Goal: Information Seeking & Learning: Learn about a topic

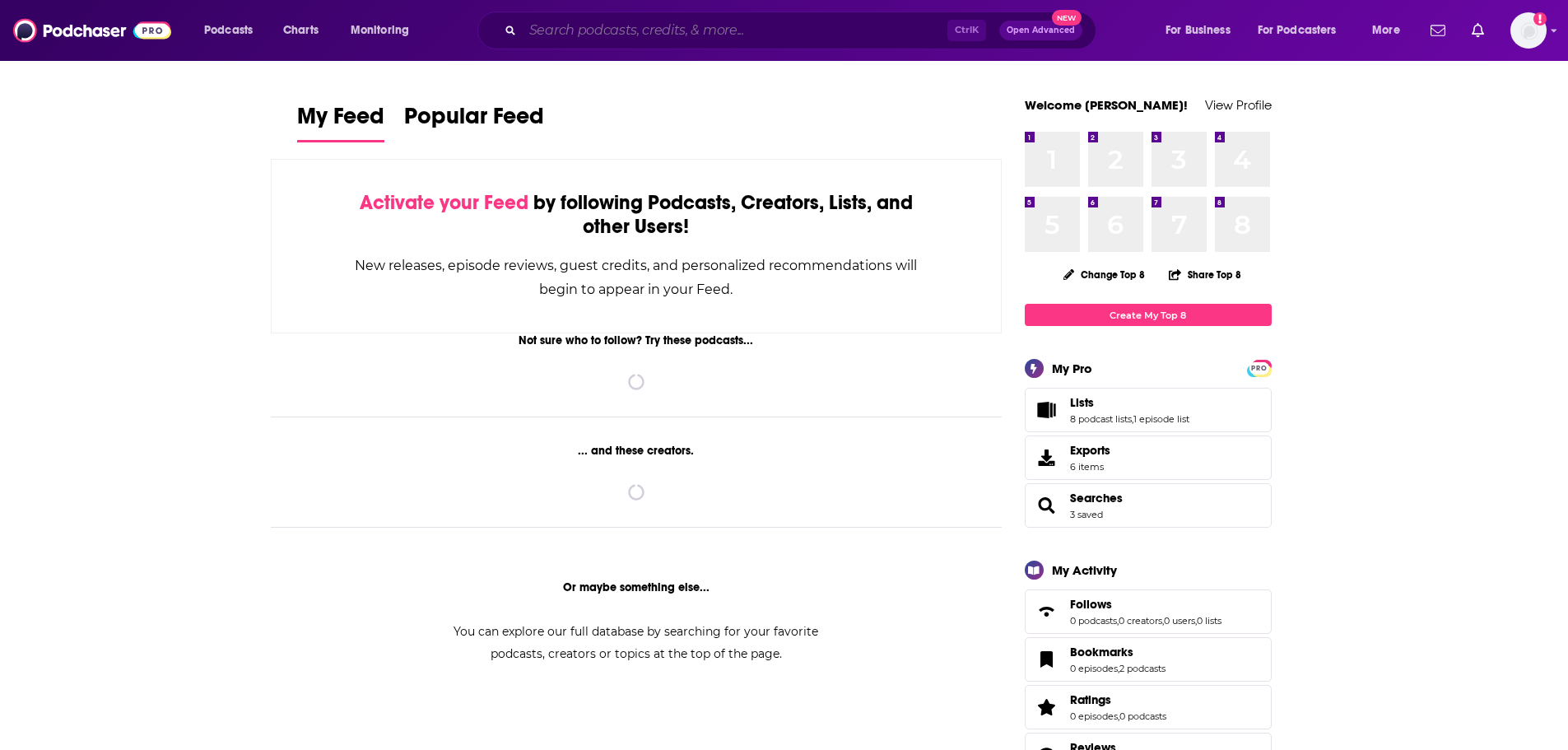
click at [710, 30] on input "Search podcasts, credits, & more..." at bounding box center [735, 30] width 425 height 26
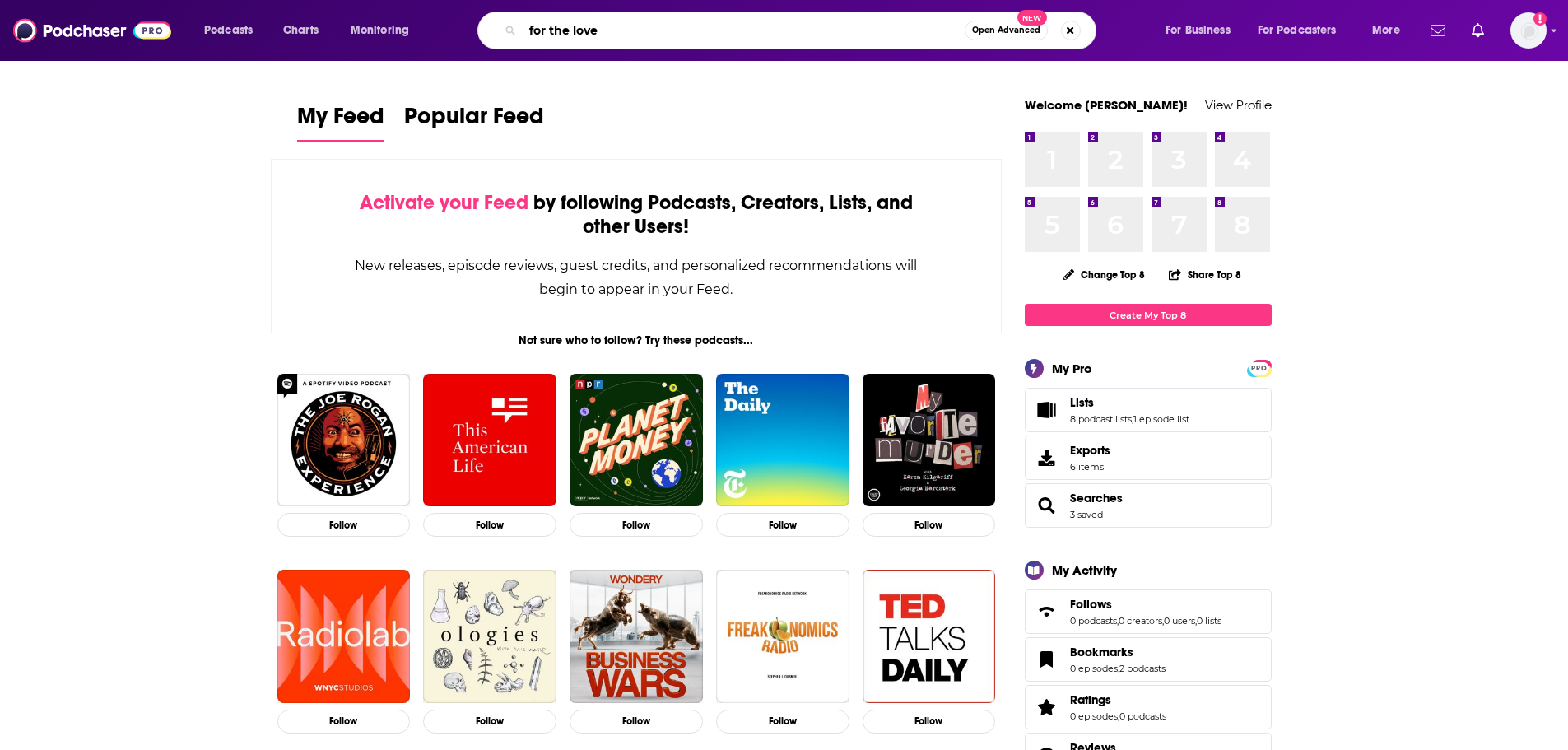
type input "for the love"
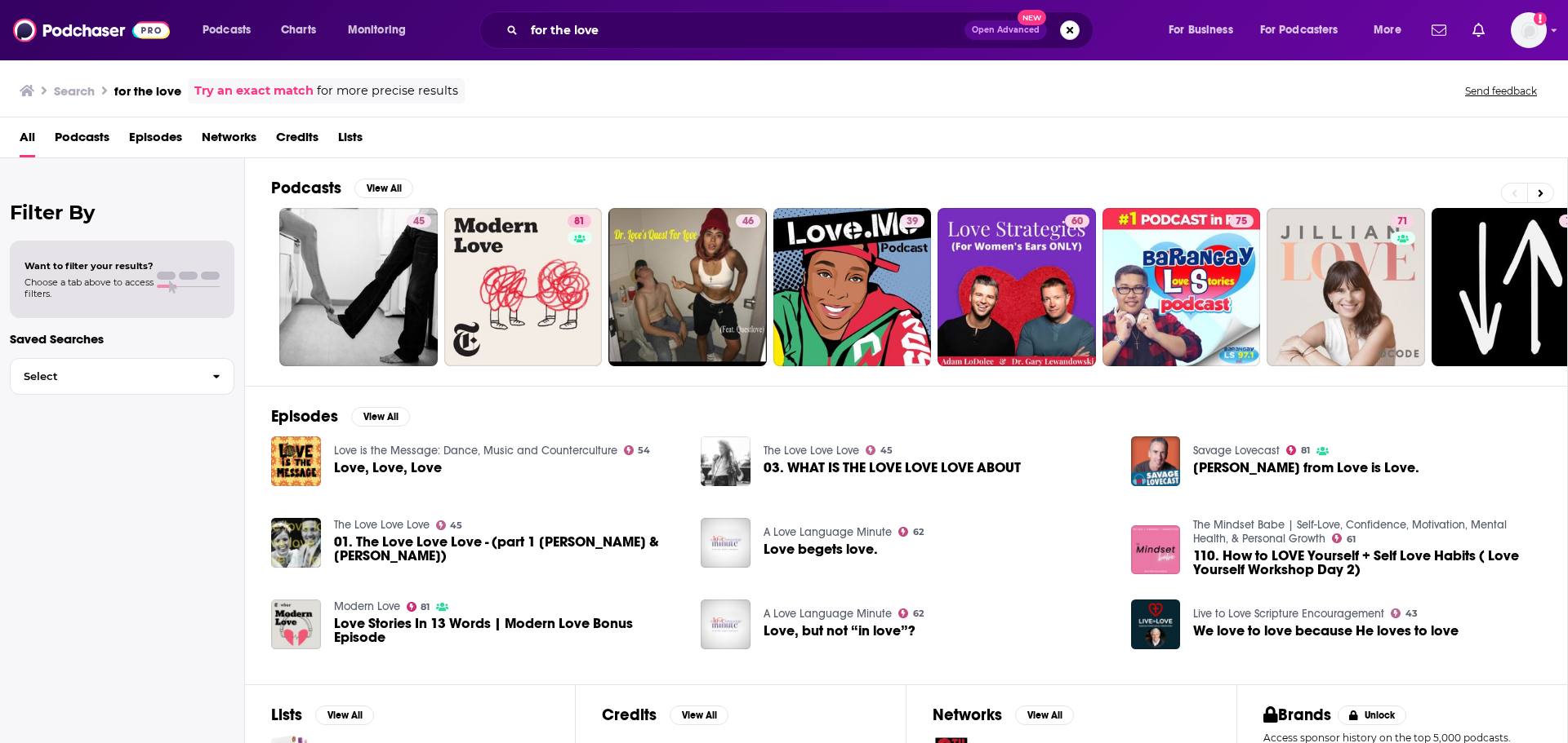
click at [1066, 31] on button "Search podcasts, credits, & more..." at bounding box center [1069, 31] width 20 height 20
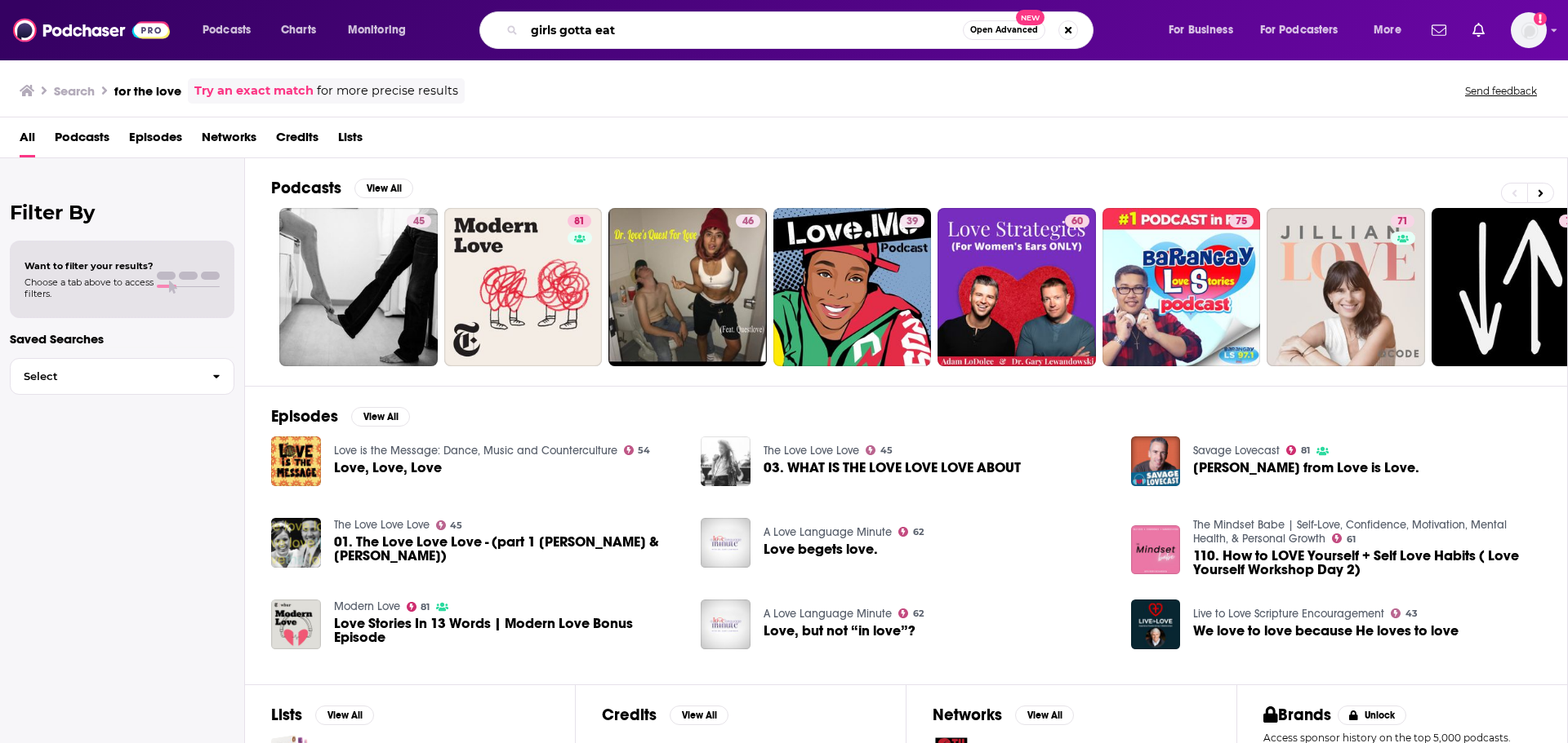
type input "girls gotta eat"
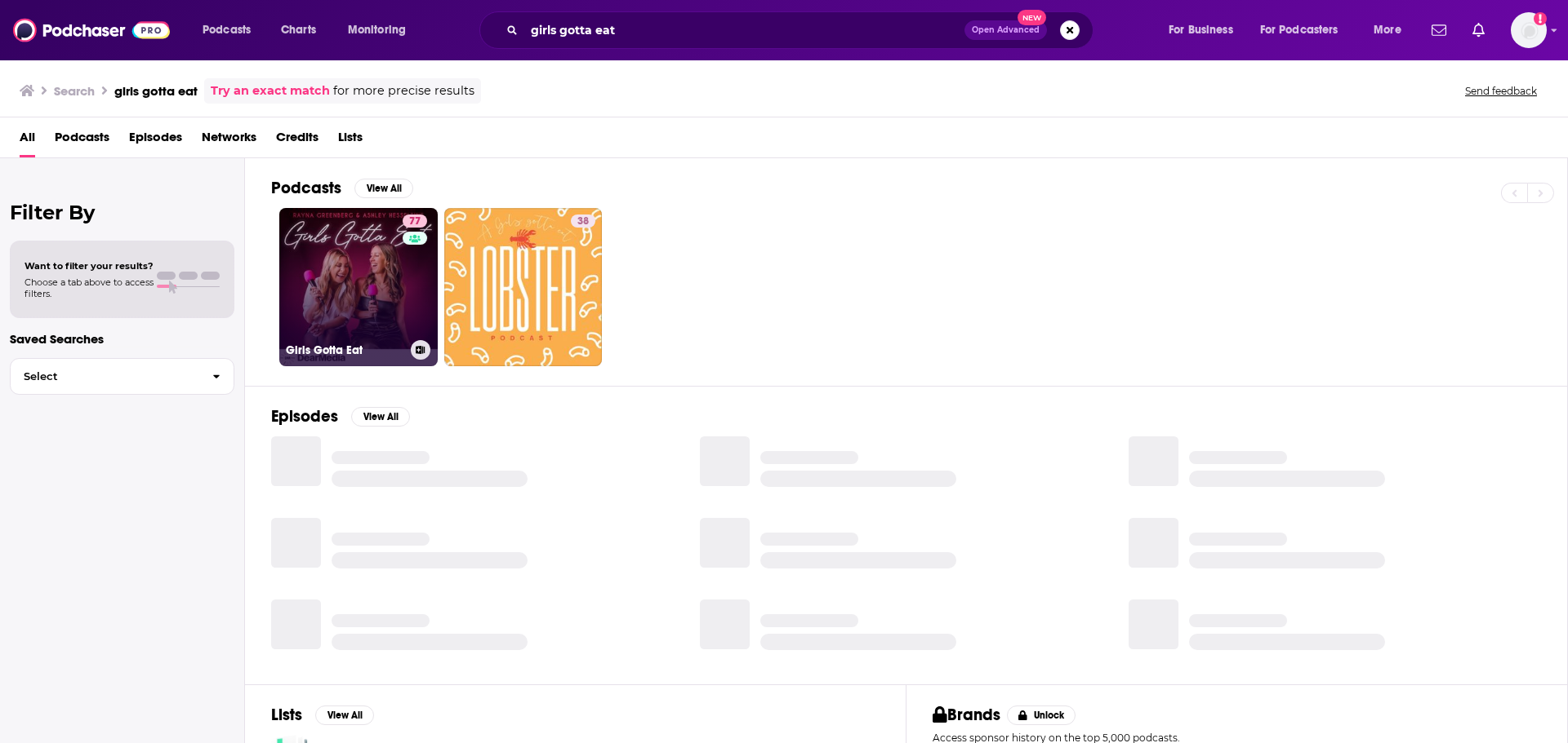
click at [336, 267] on link "77 Girls Gotta Eat" at bounding box center [358, 287] width 158 height 158
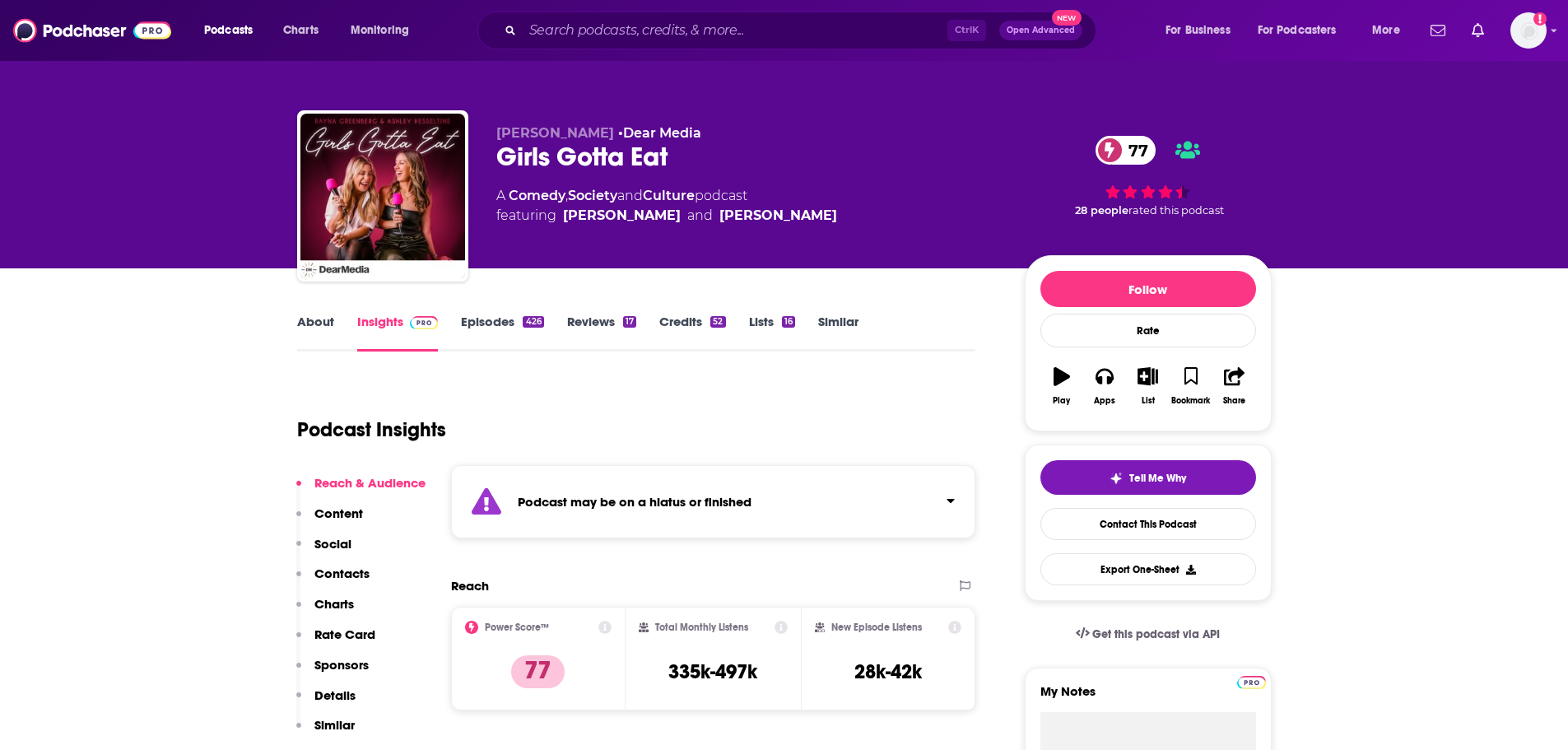
click at [332, 326] on link "About" at bounding box center [315, 333] width 37 height 38
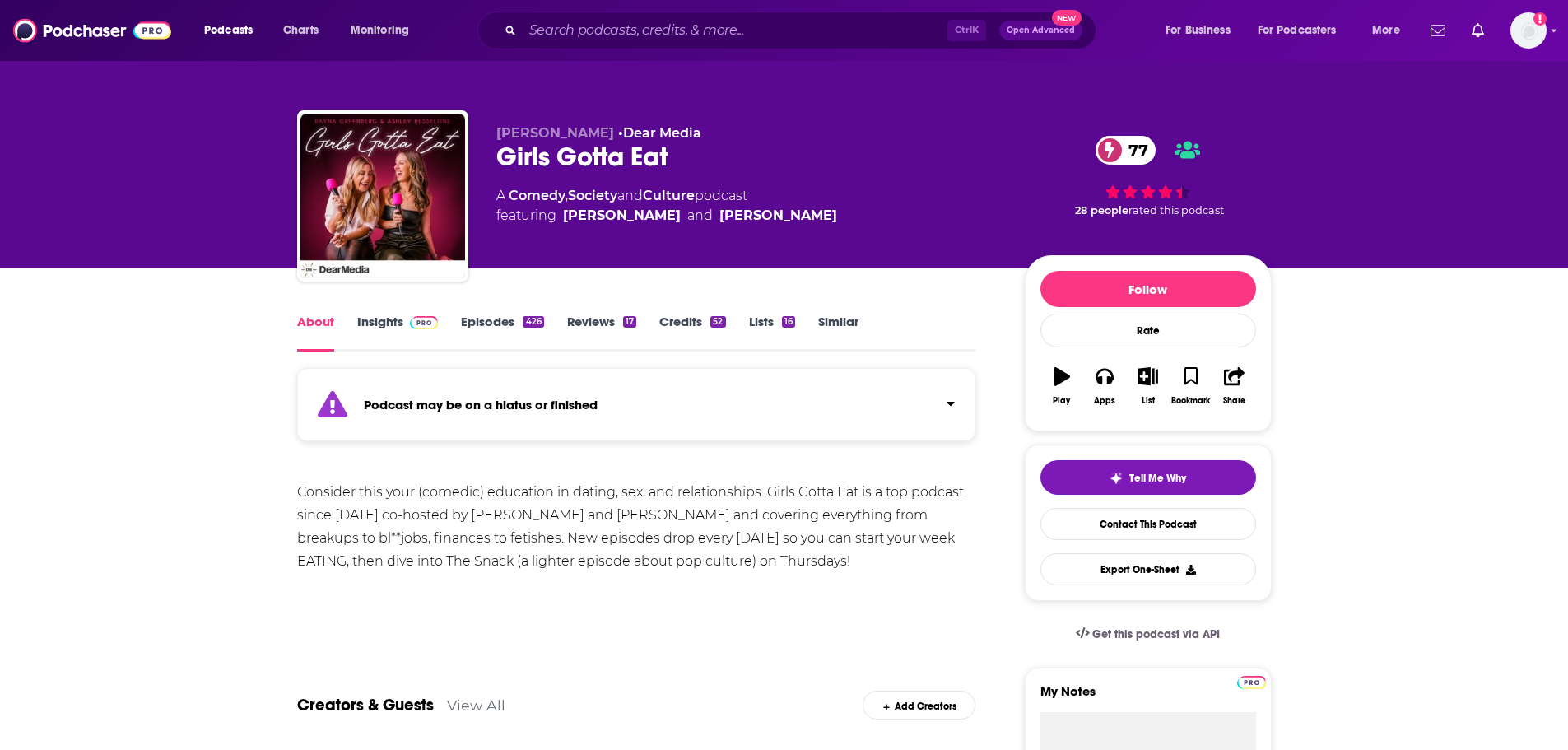
click at [496, 317] on link "Episodes 426" at bounding box center [502, 333] width 83 height 38
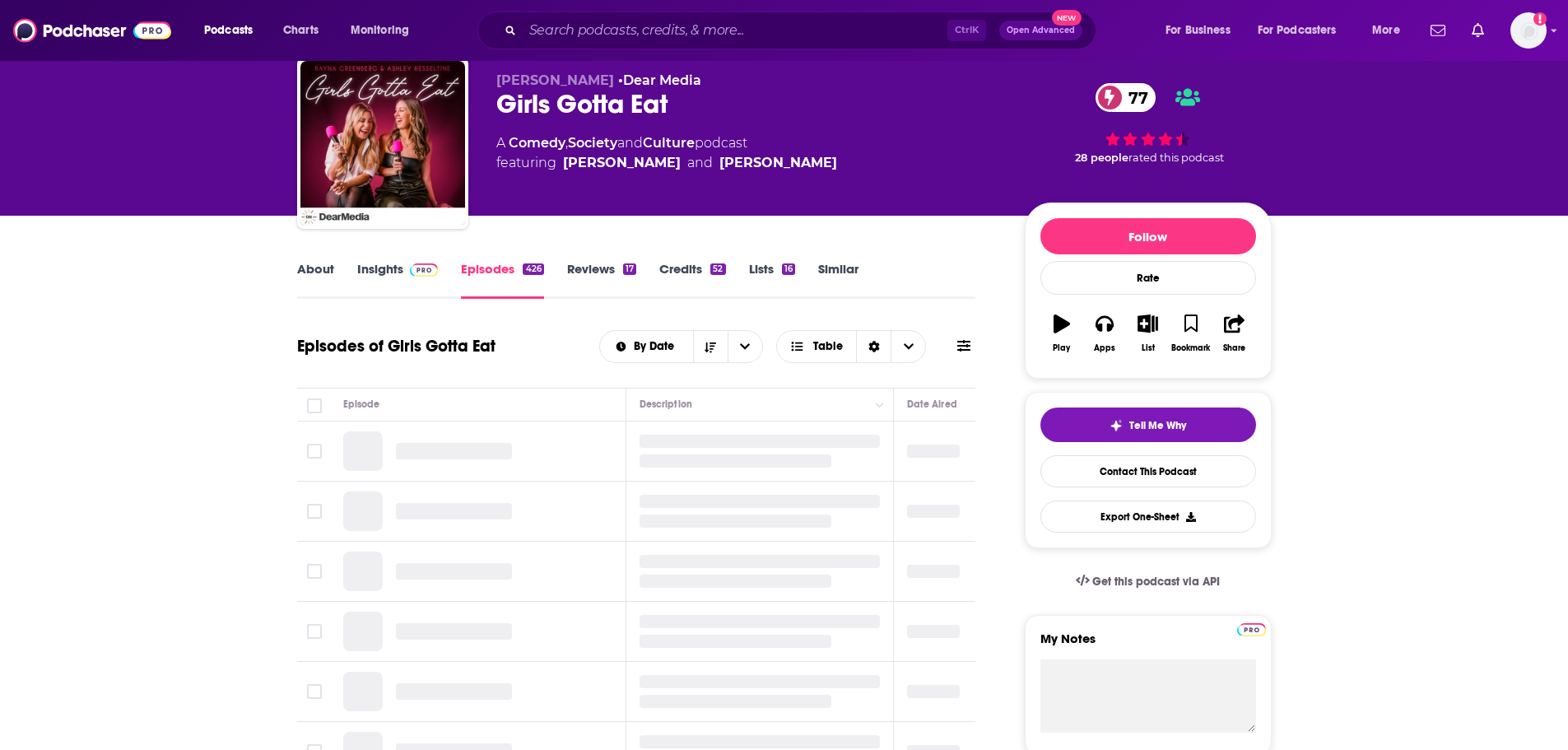
scroll to position [83, 0]
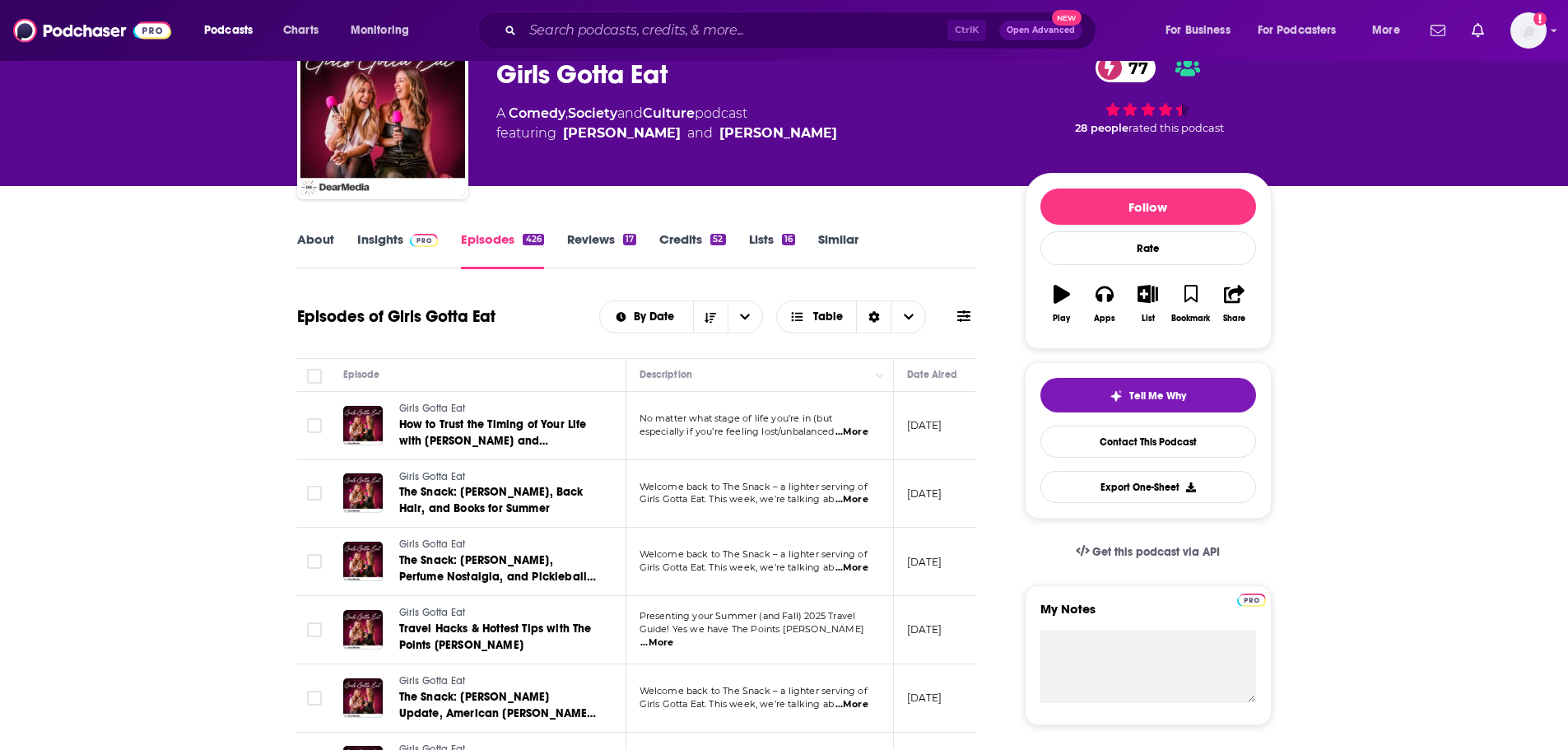
click at [387, 243] on link "Insights" at bounding box center [398, 251] width 82 height 38
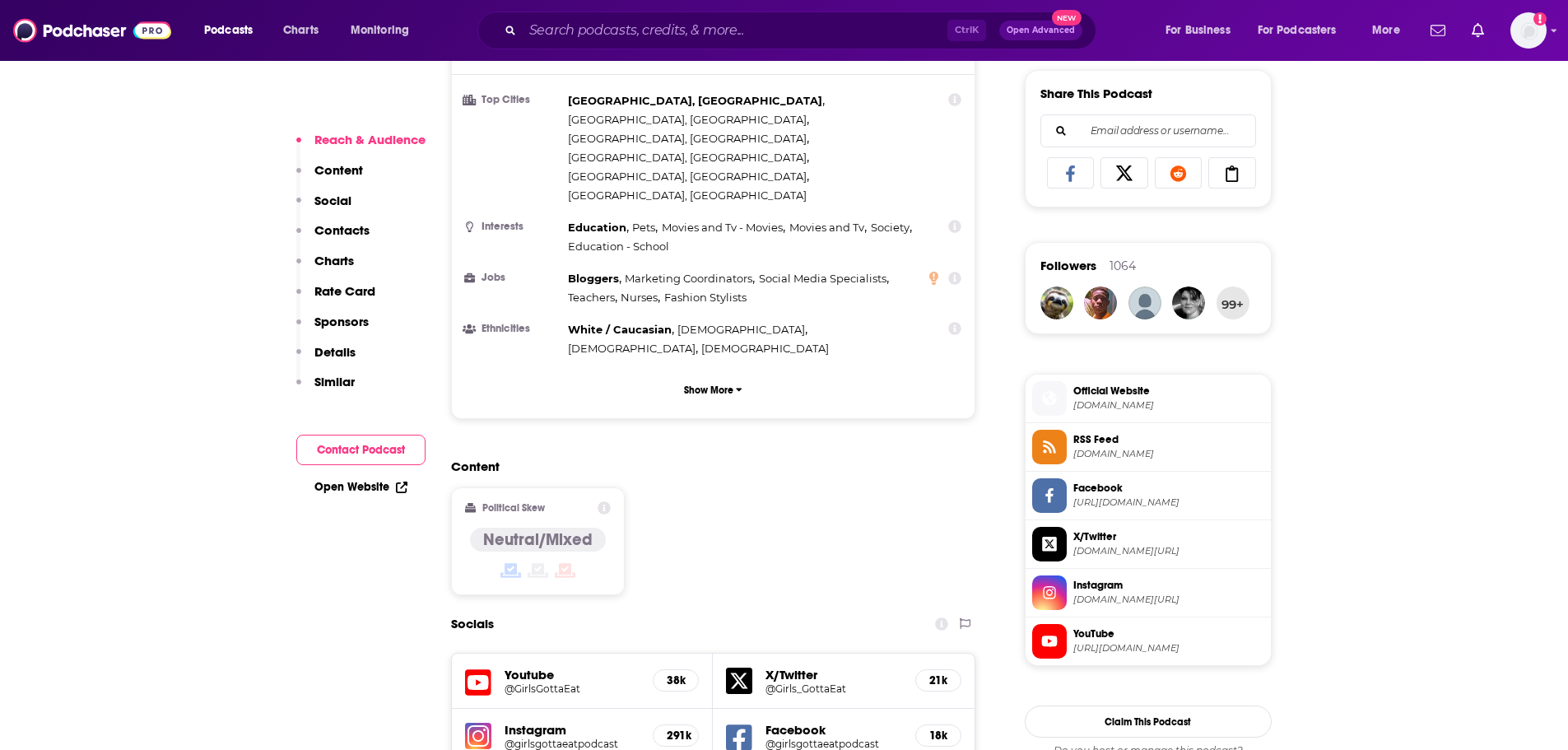
scroll to position [1071, 0]
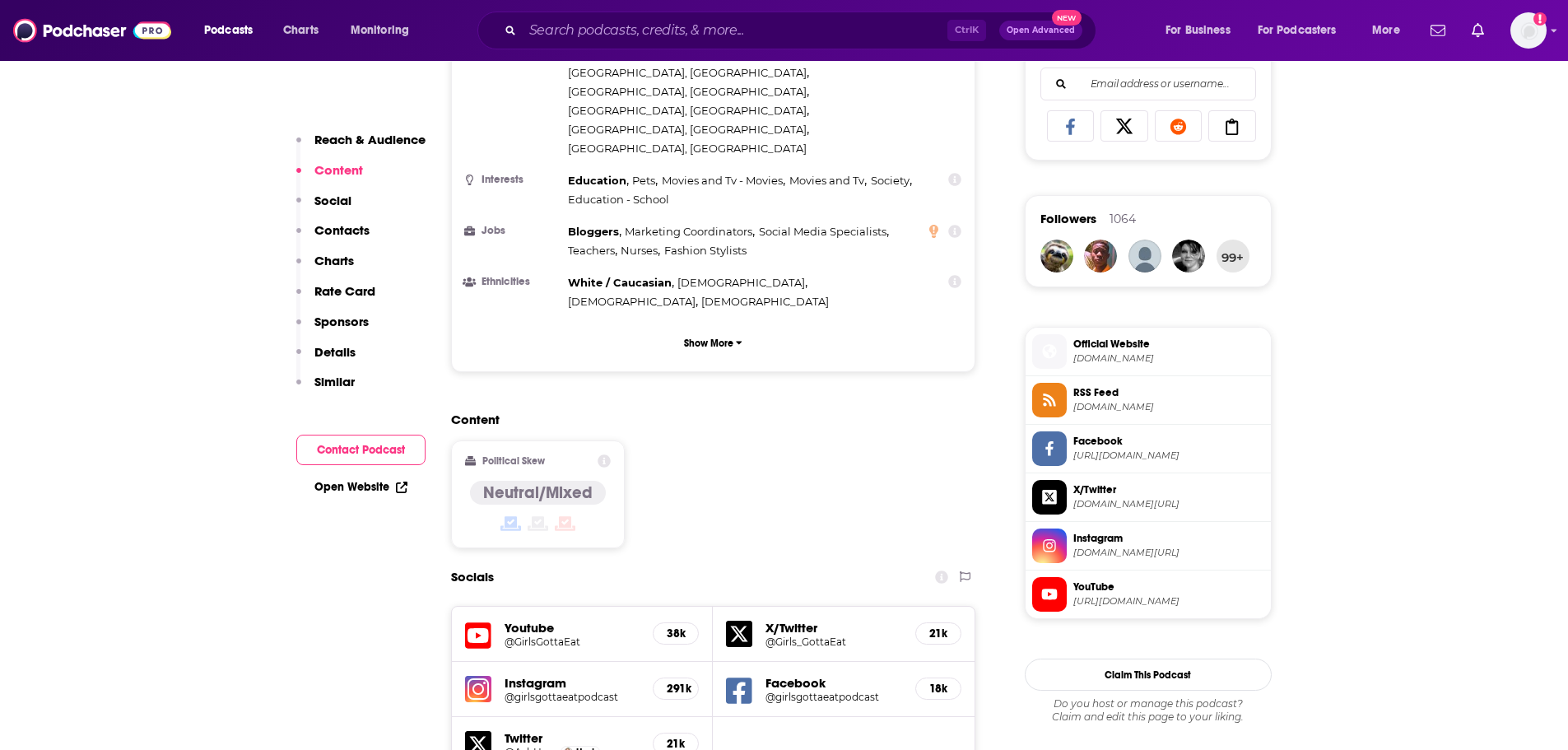
click at [1122, 348] on span "Official Website" at bounding box center [1169, 344] width 191 height 15
click at [854, 25] on input "Search podcasts, credits, & more..." at bounding box center [735, 30] width 425 height 26
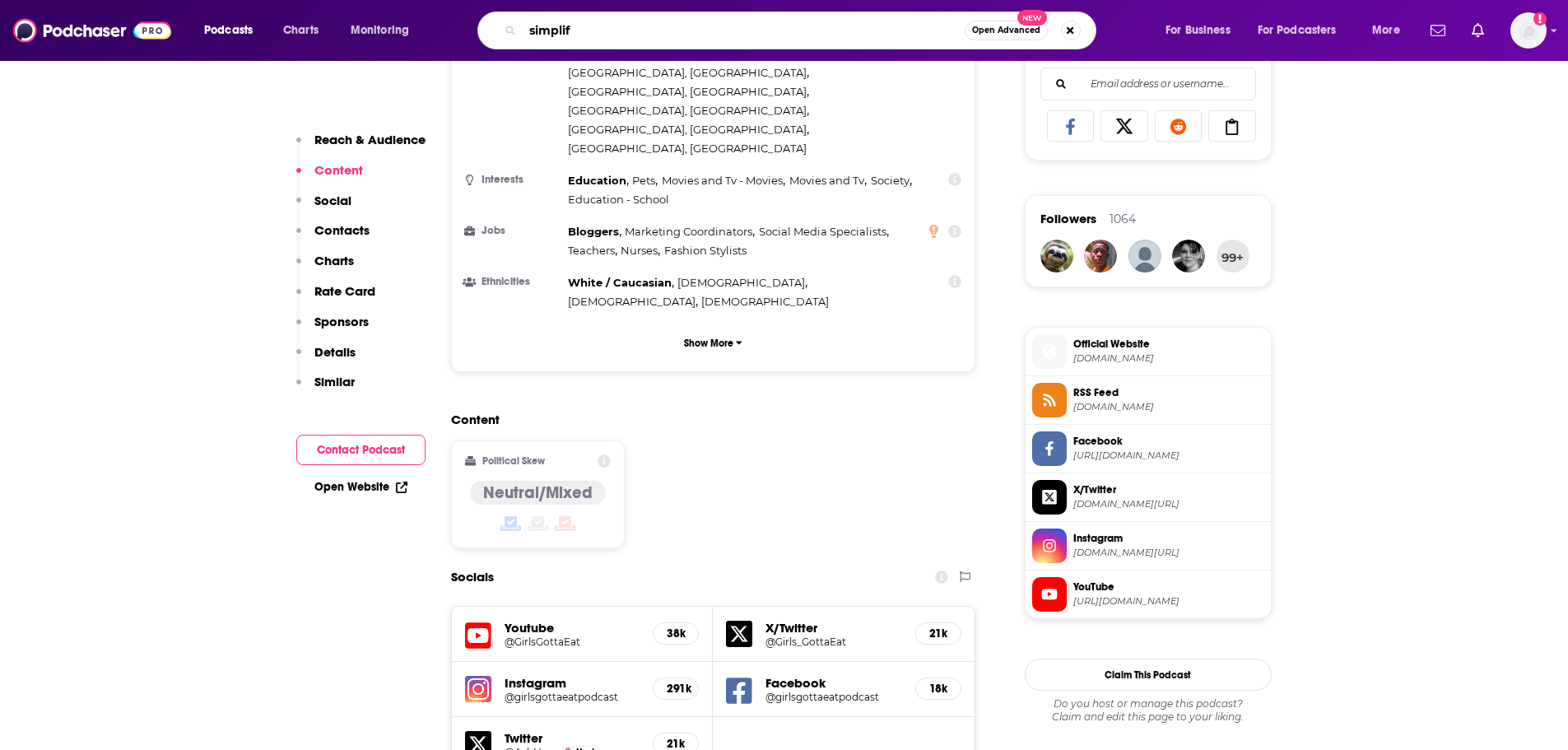
type input "simplify"
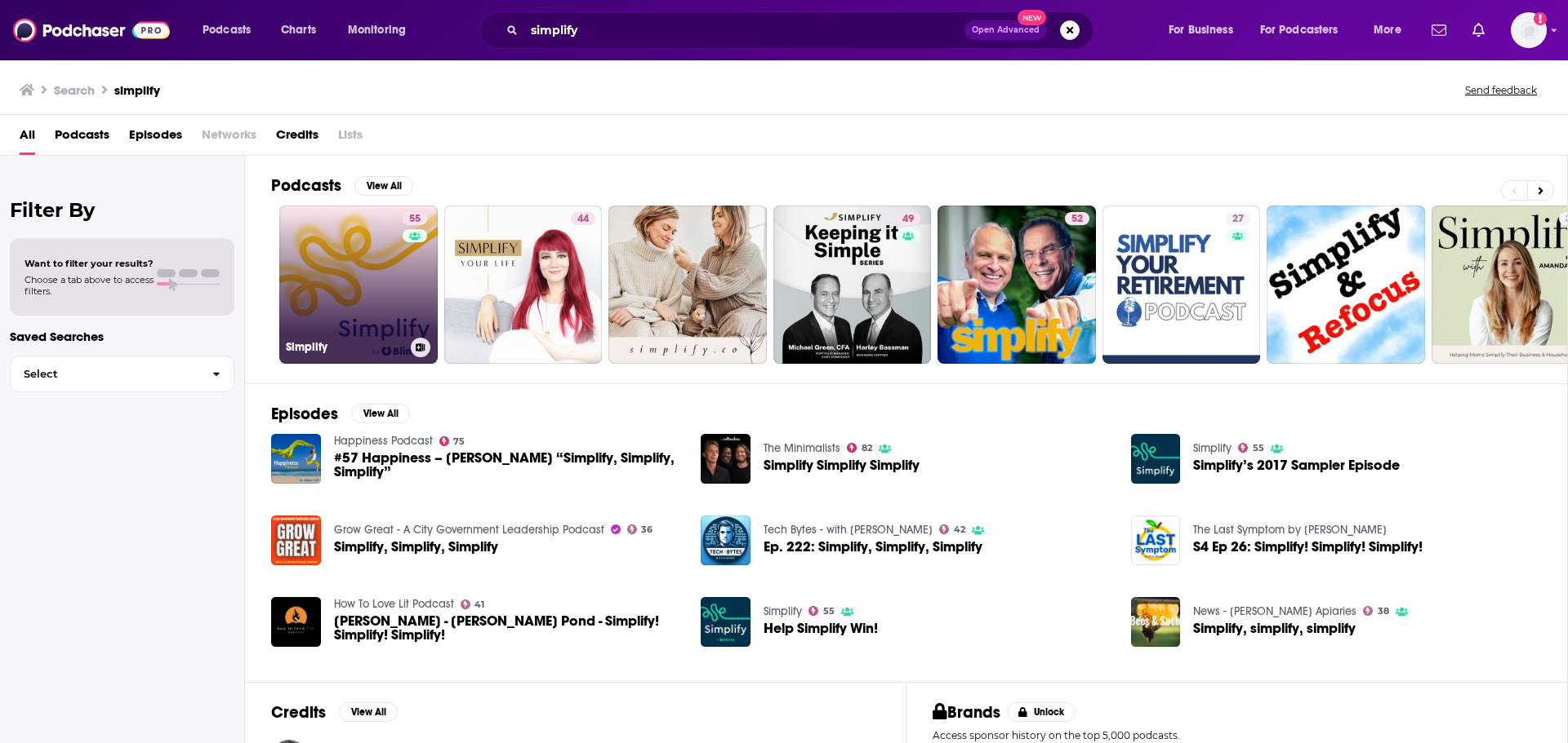
click at [320, 268] on link "55 Simplify" at bounding box center [358, 285] width 158 height 158
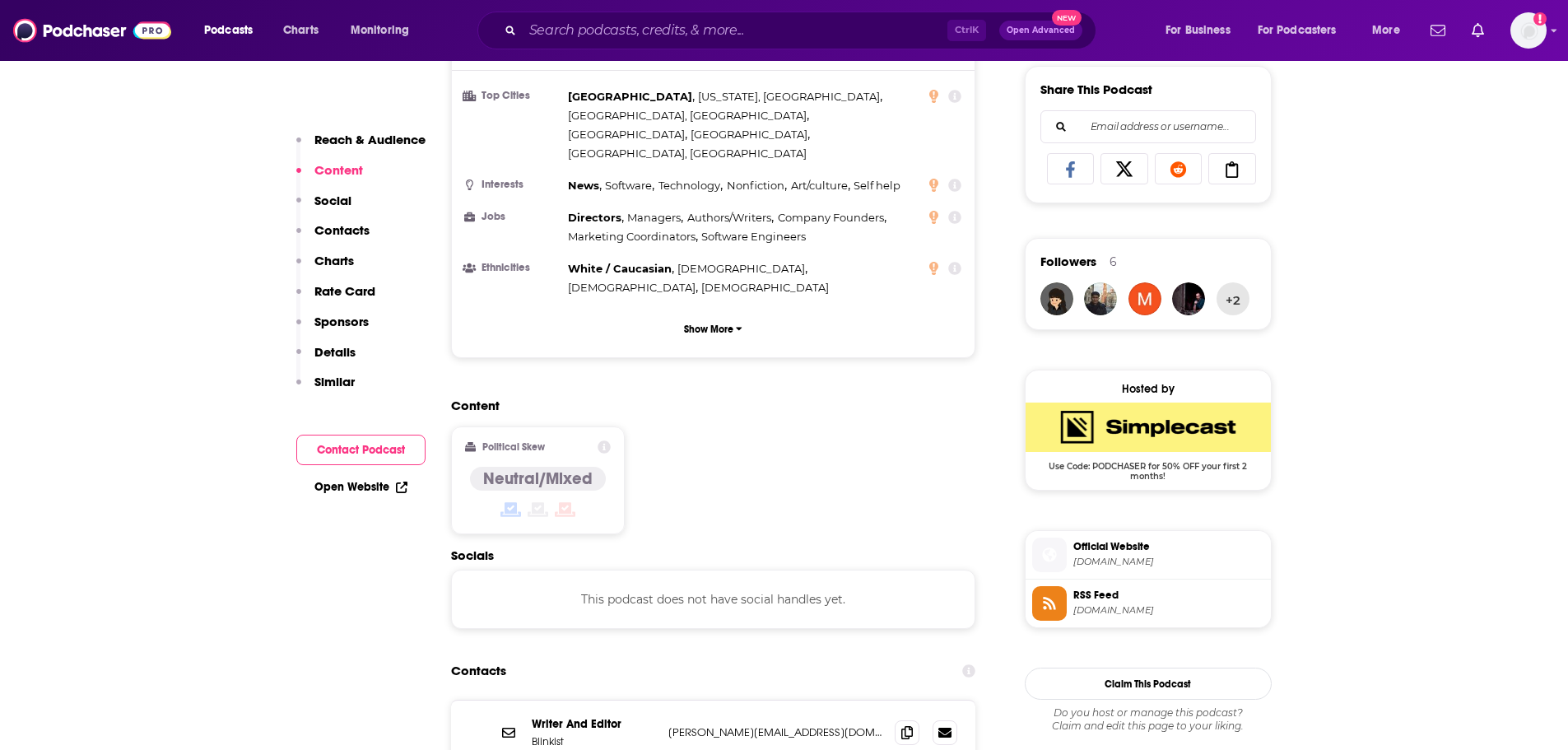
scroll to position [1071, 0]
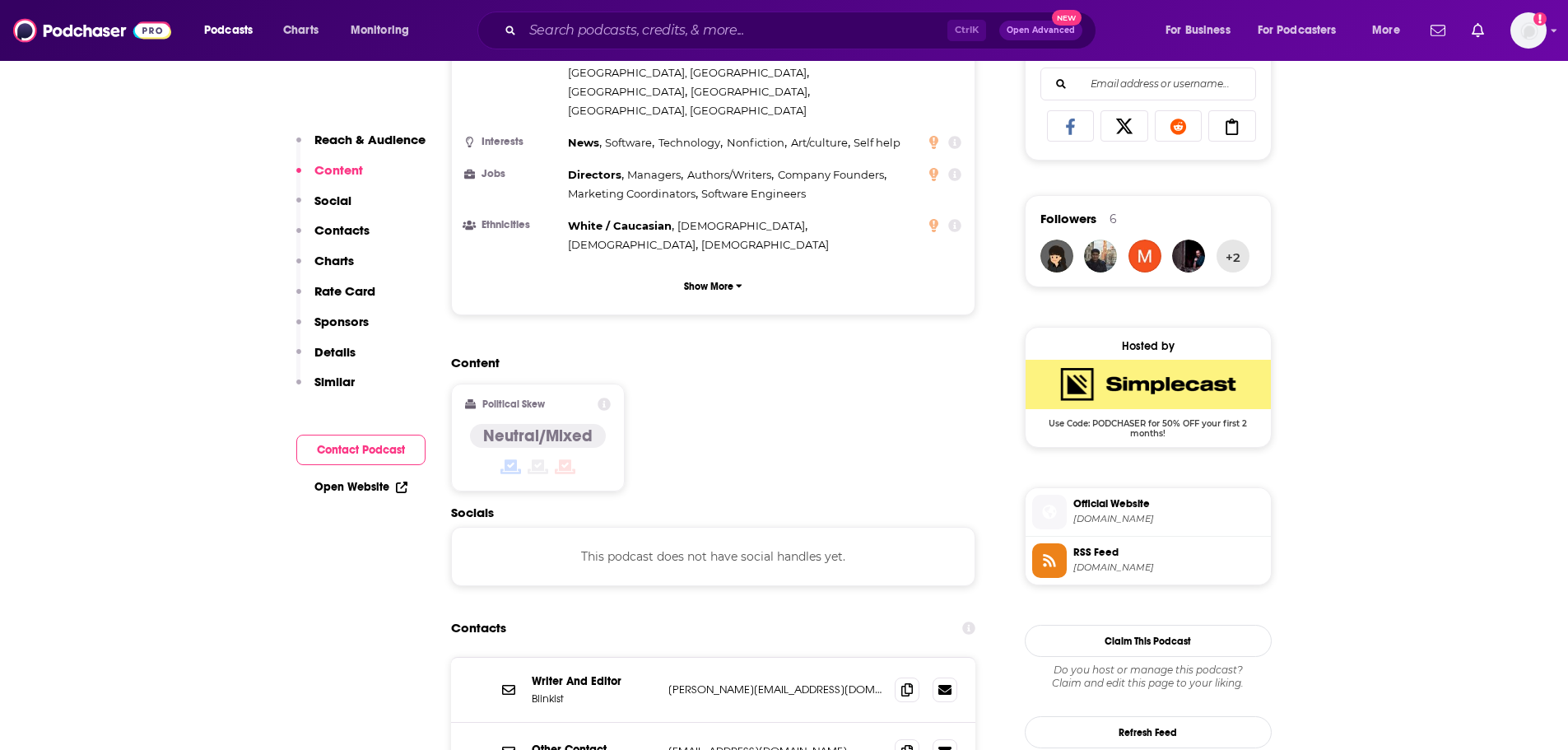
click at [1097, 512] on span "Official Website [DOMAIN_NAME]" at bounding box center [1166, 511] width 198 height 33
click at [837, 27] on input "Search podcasts, credits, & more..." at bounding box center [735, 30] width 425 height 26
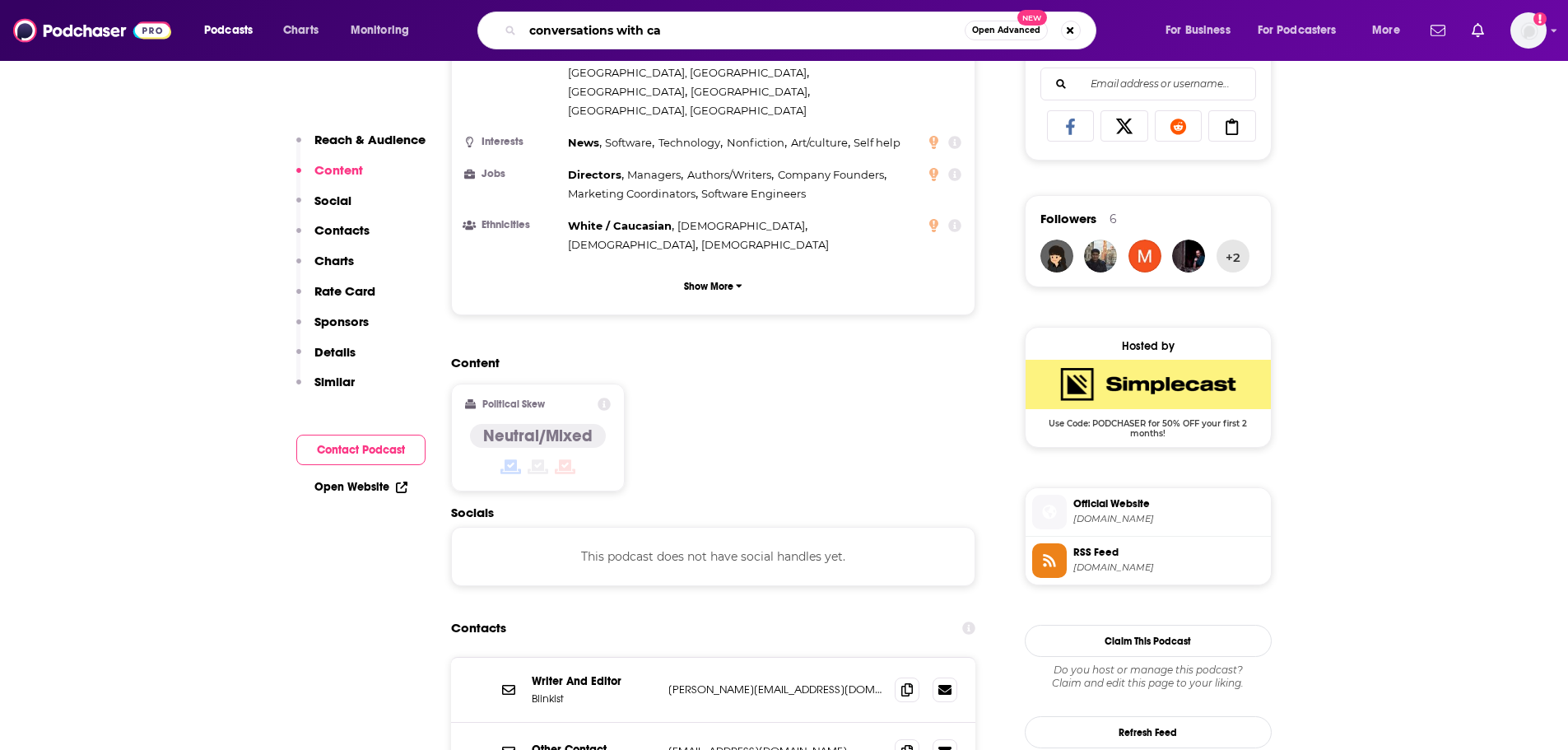
type input "conversations with [PERSON_NAME]"
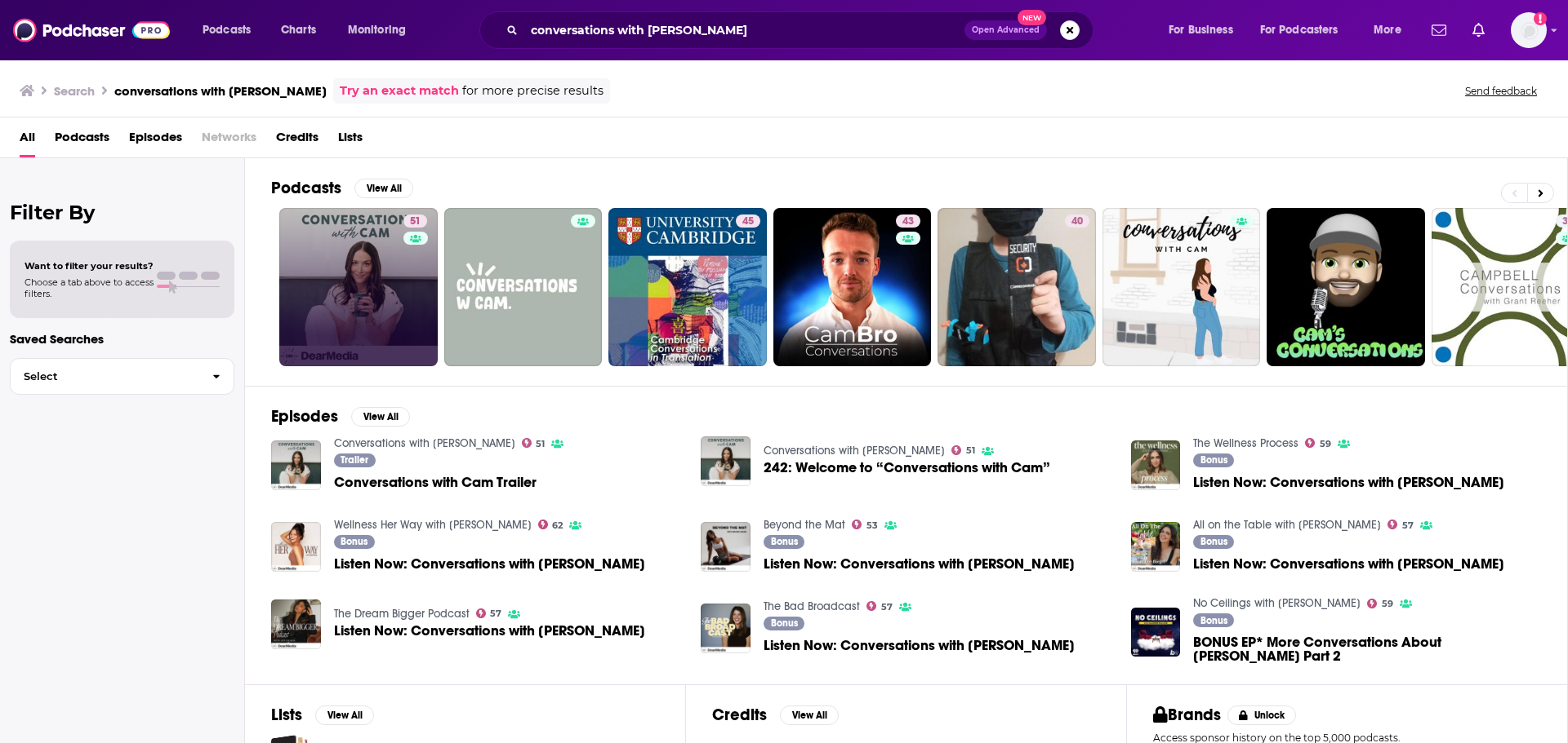
click at [366, 247] on link "51" at bounding box center [358, 287] width 158 height 158
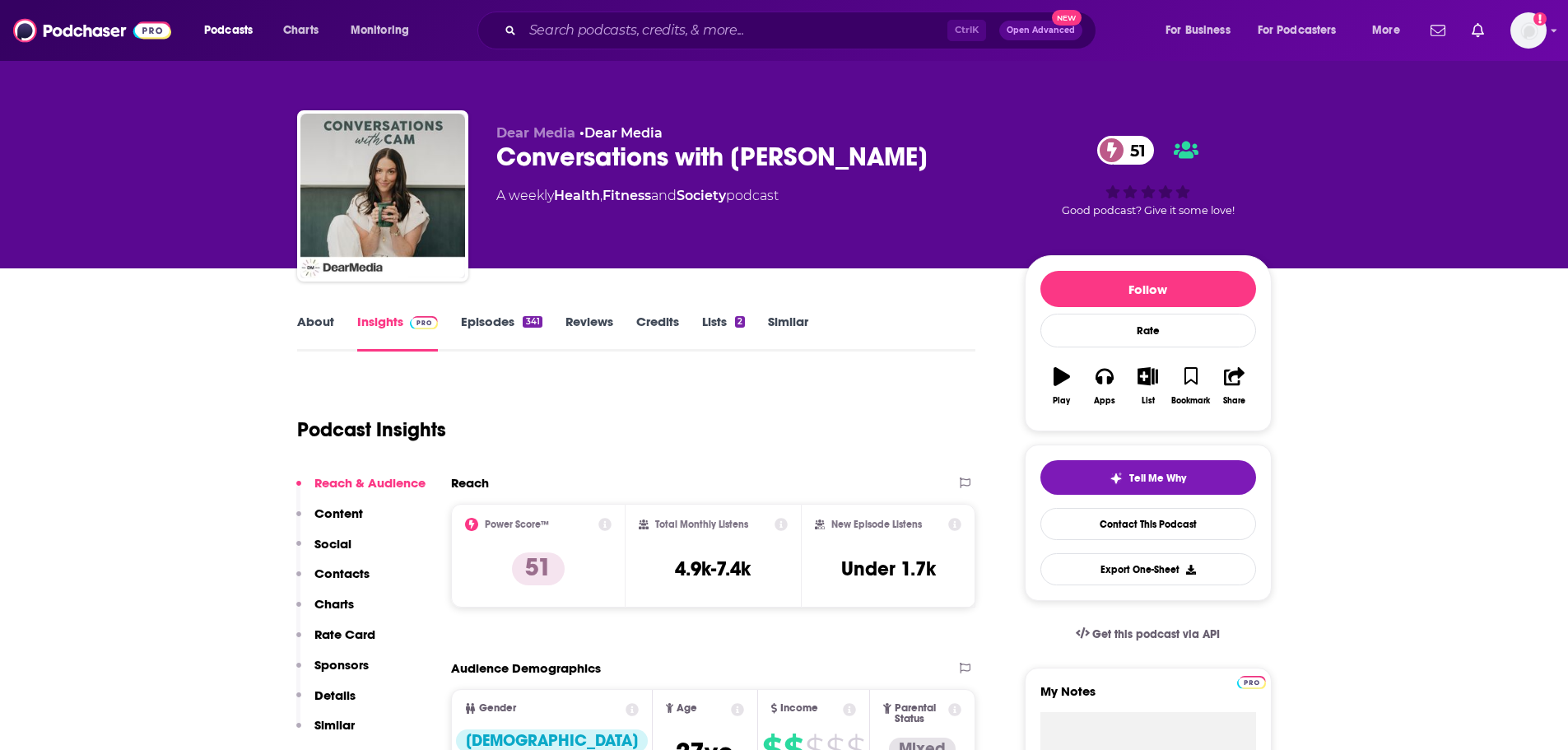
click at [308, 332] on link "About" at bounding box center [315, 333] width 37 height 38
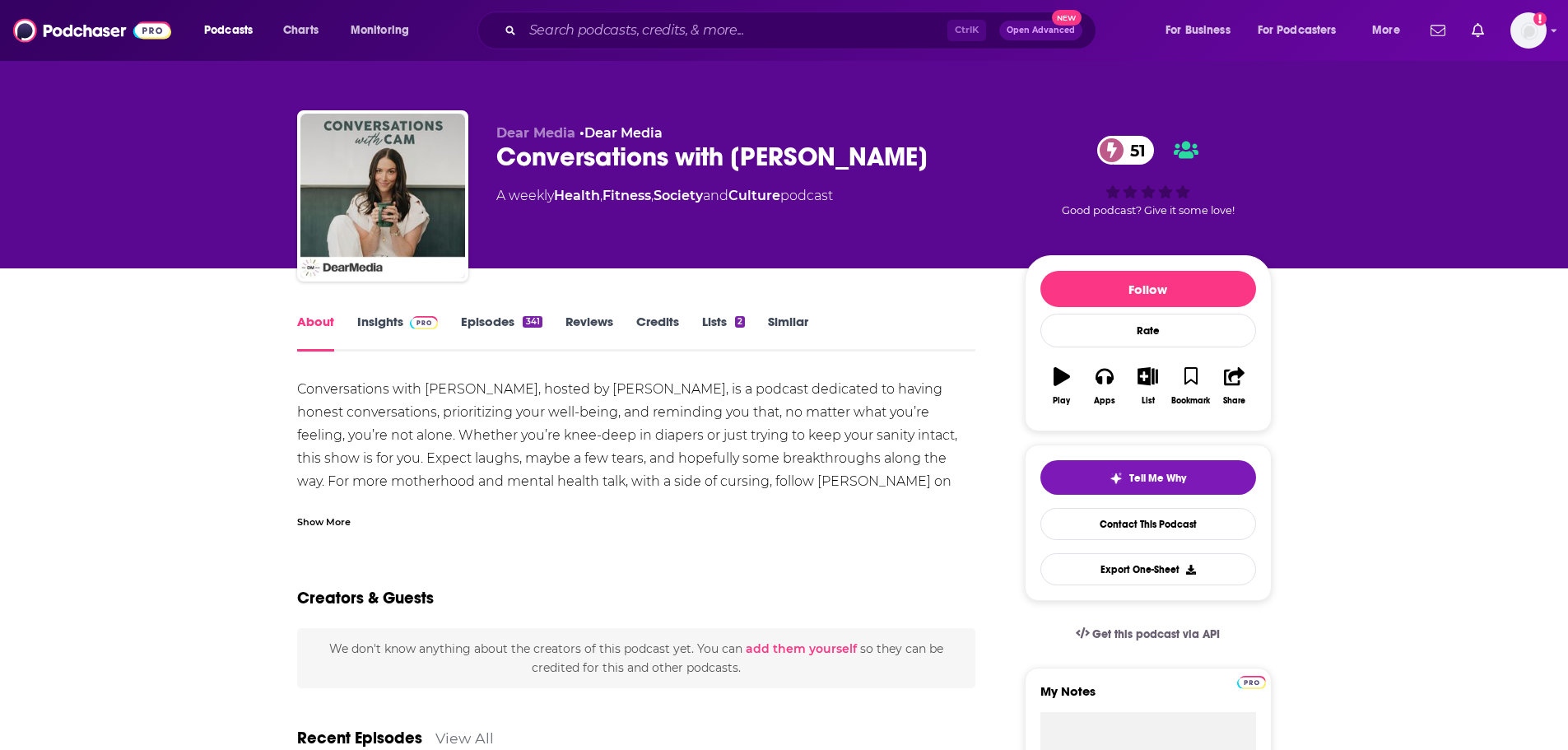
click at [474, 323] on link "Episodes 341" at bounding box center [501, 333] width 81 height 38
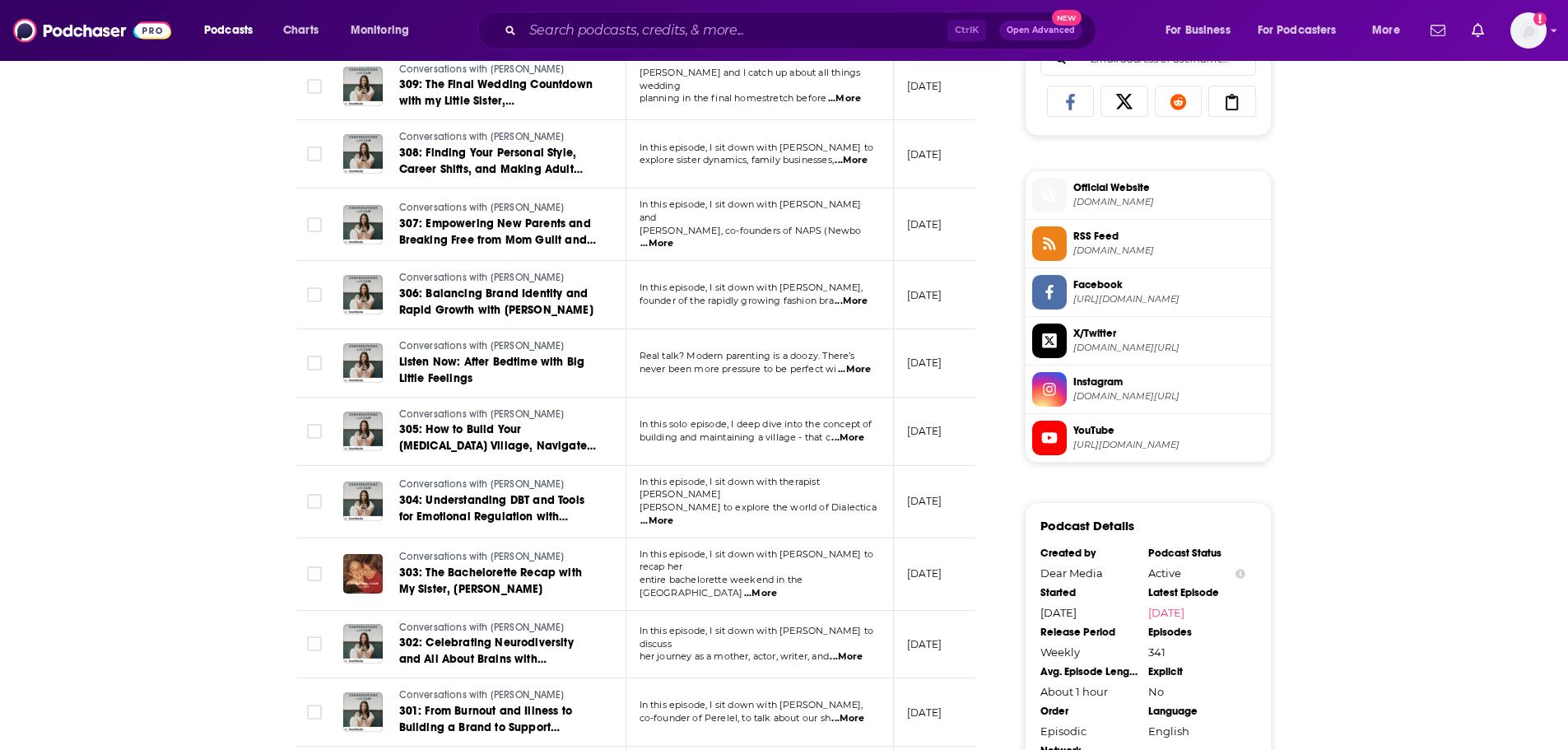
scroll to position [906, 0]
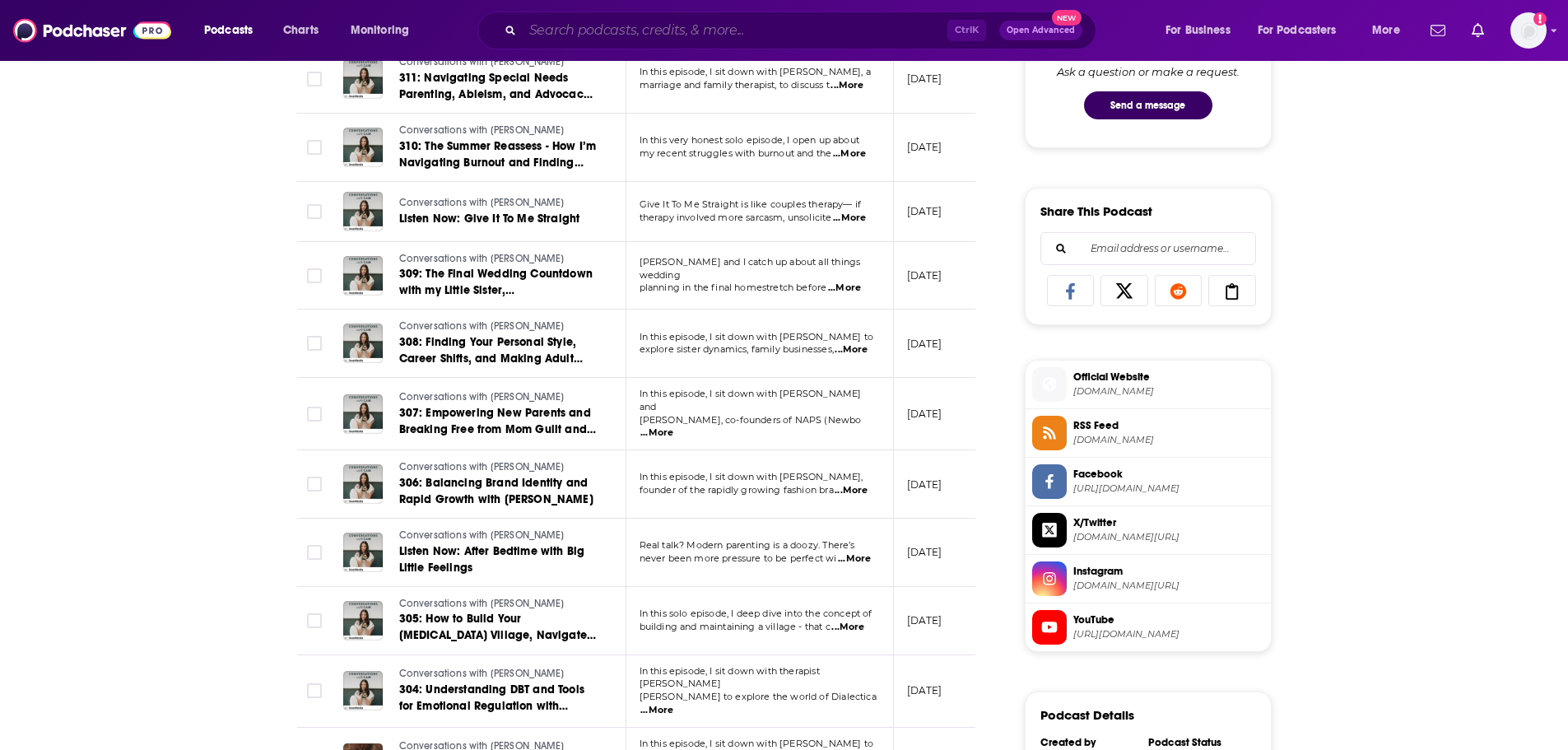
click at [724, 24] on input "Search podcasts, credits, & more..." at bounding box center [735, 30] width 425 height 26
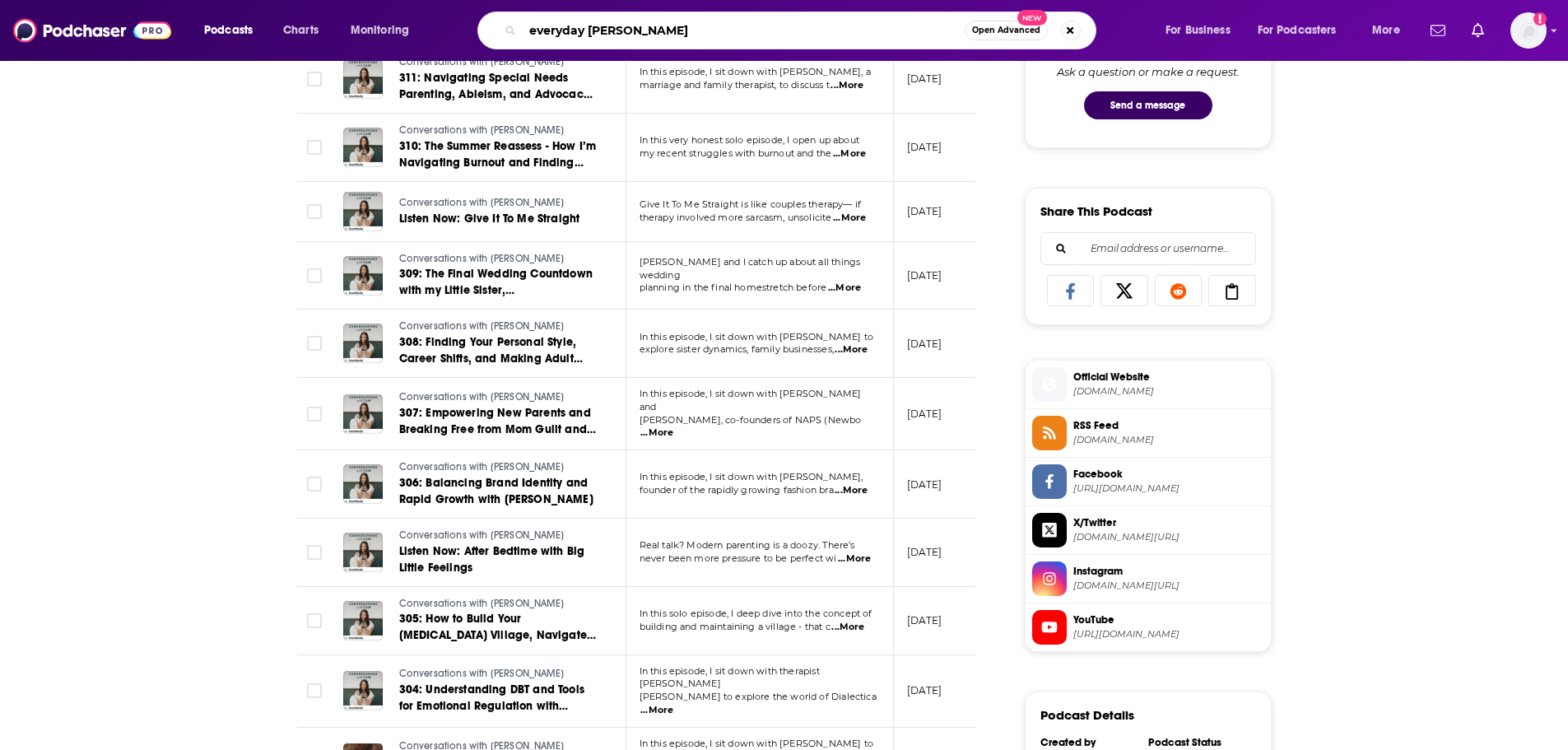
type input "everyday better"
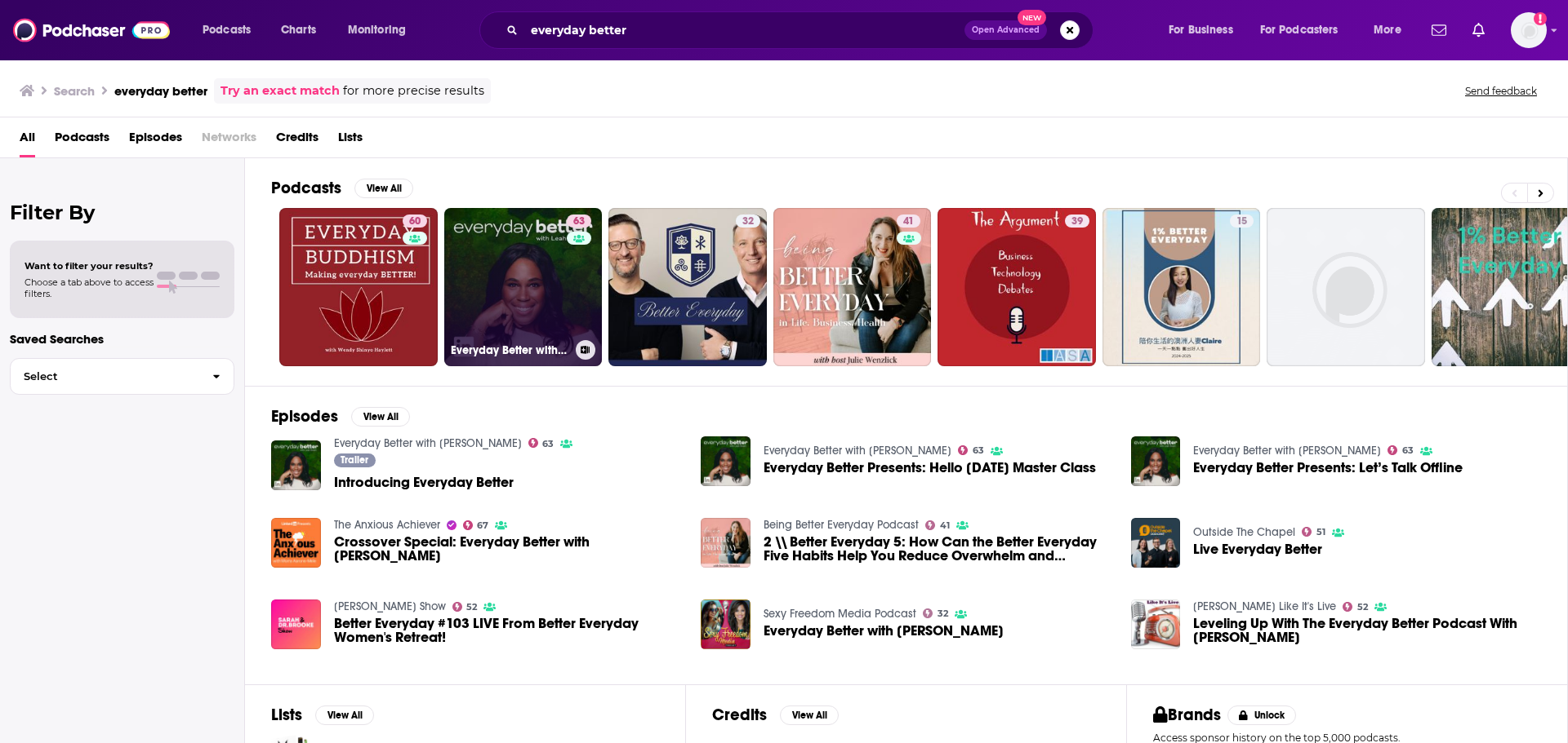
click at [500, 270] on link "63 Everyday Better with [PERSON_NAME]" at bounding box center [523, 287] width 158 height 158
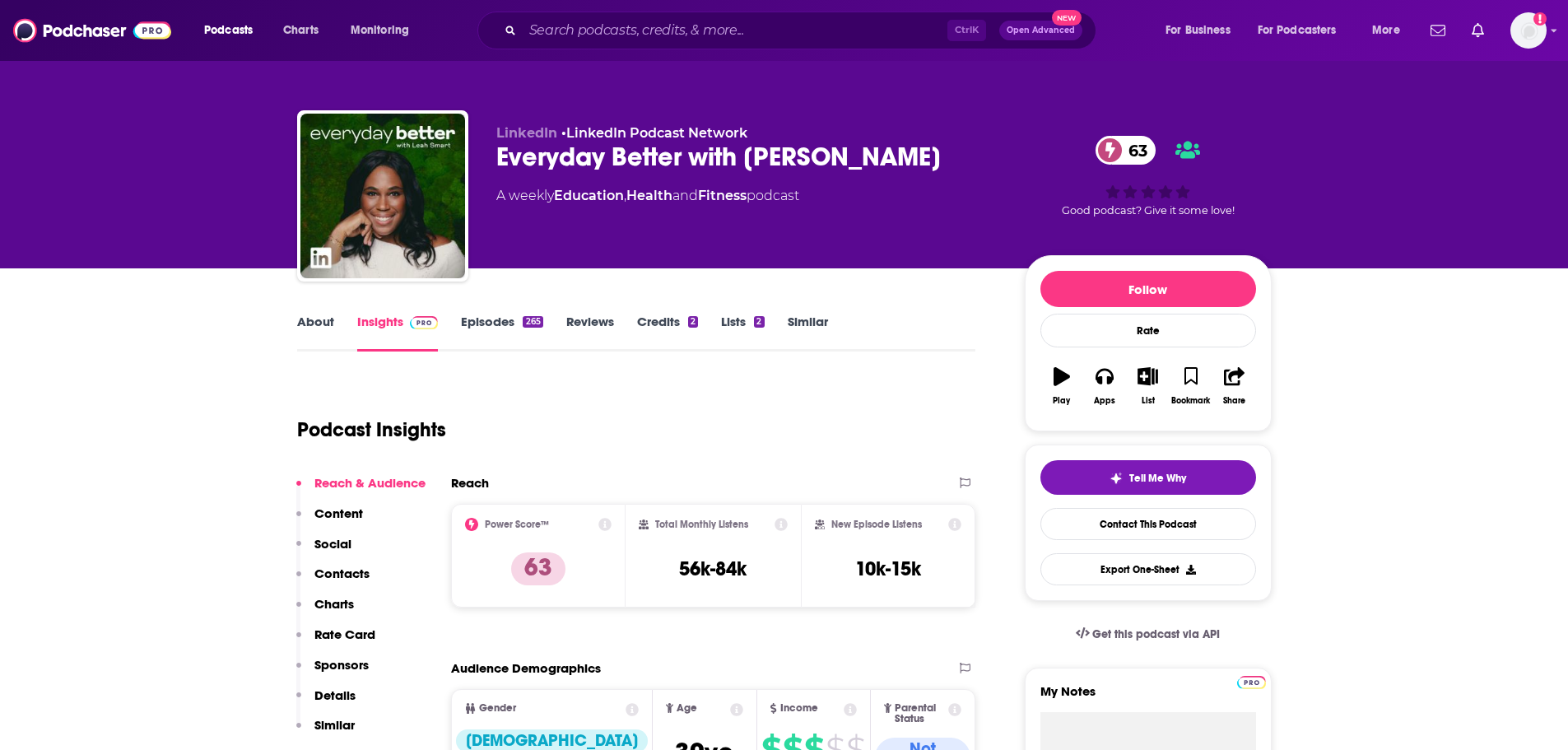
click at [318, 323] on link "About" at bounding box center [315, 333] width 37 height 38
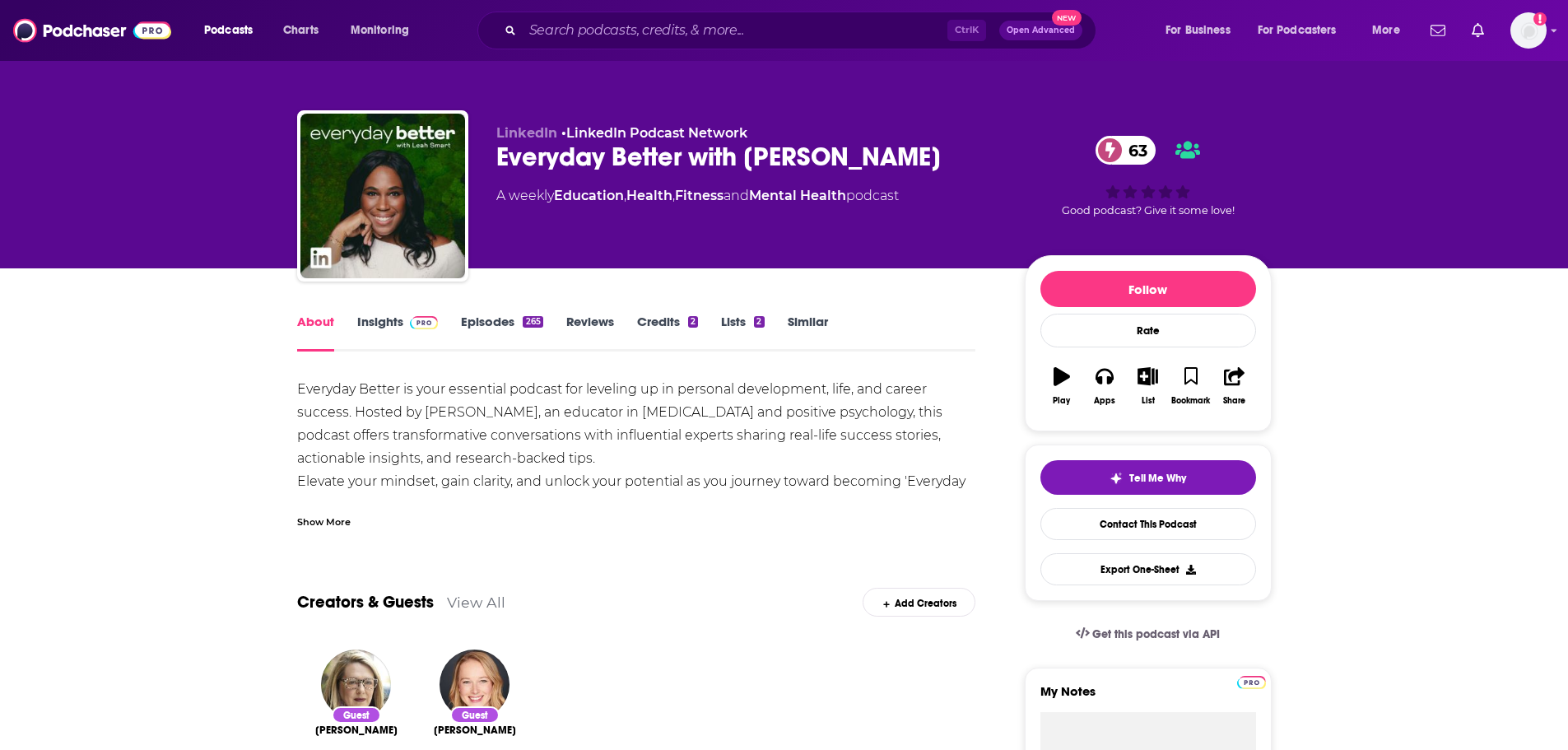
click at [489, 326] on link "Episodes 265" at bounding box center [502, 333] width 82 height 38
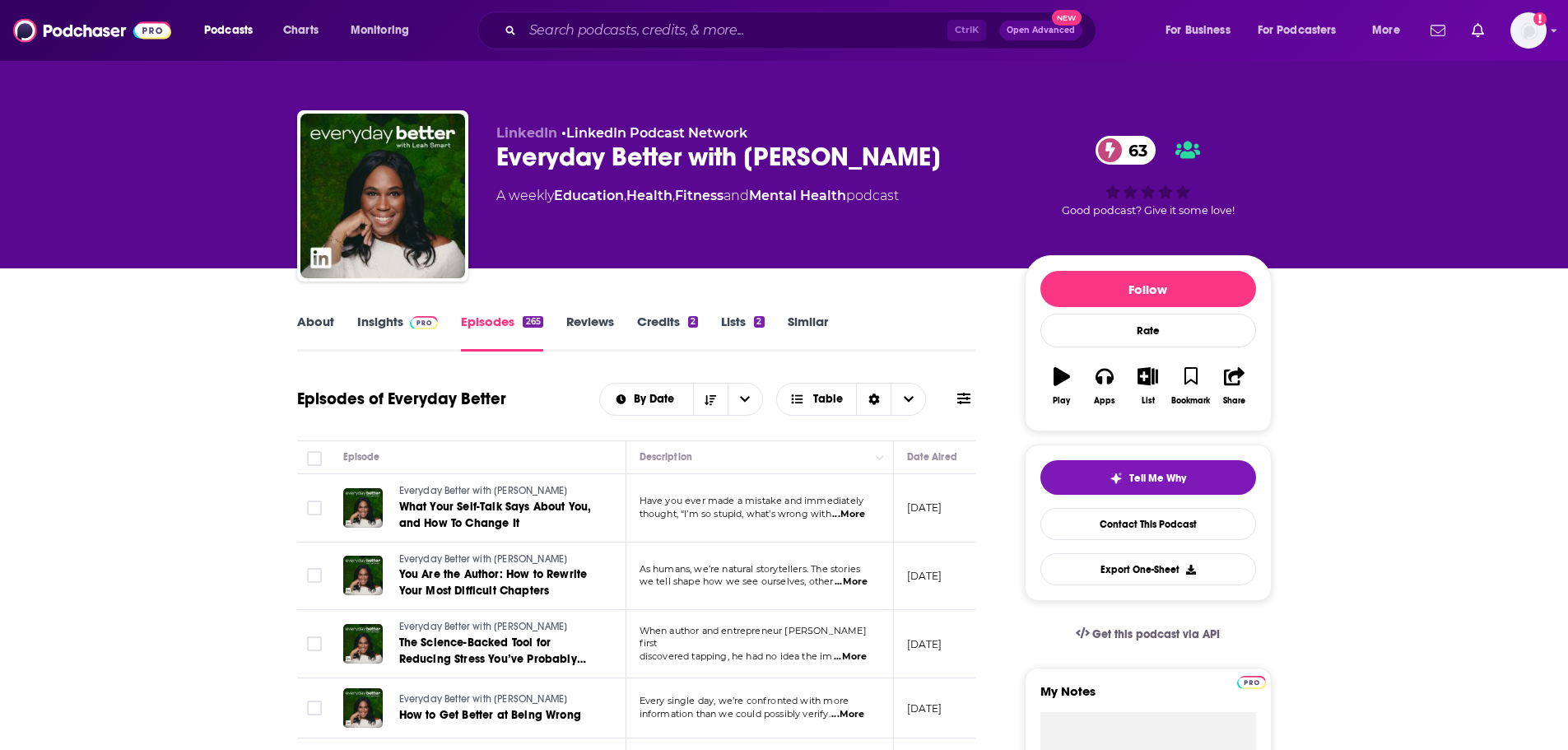
click at [393, 331] on link "Insights" at bounding box center [398, 333] width 82 height 38
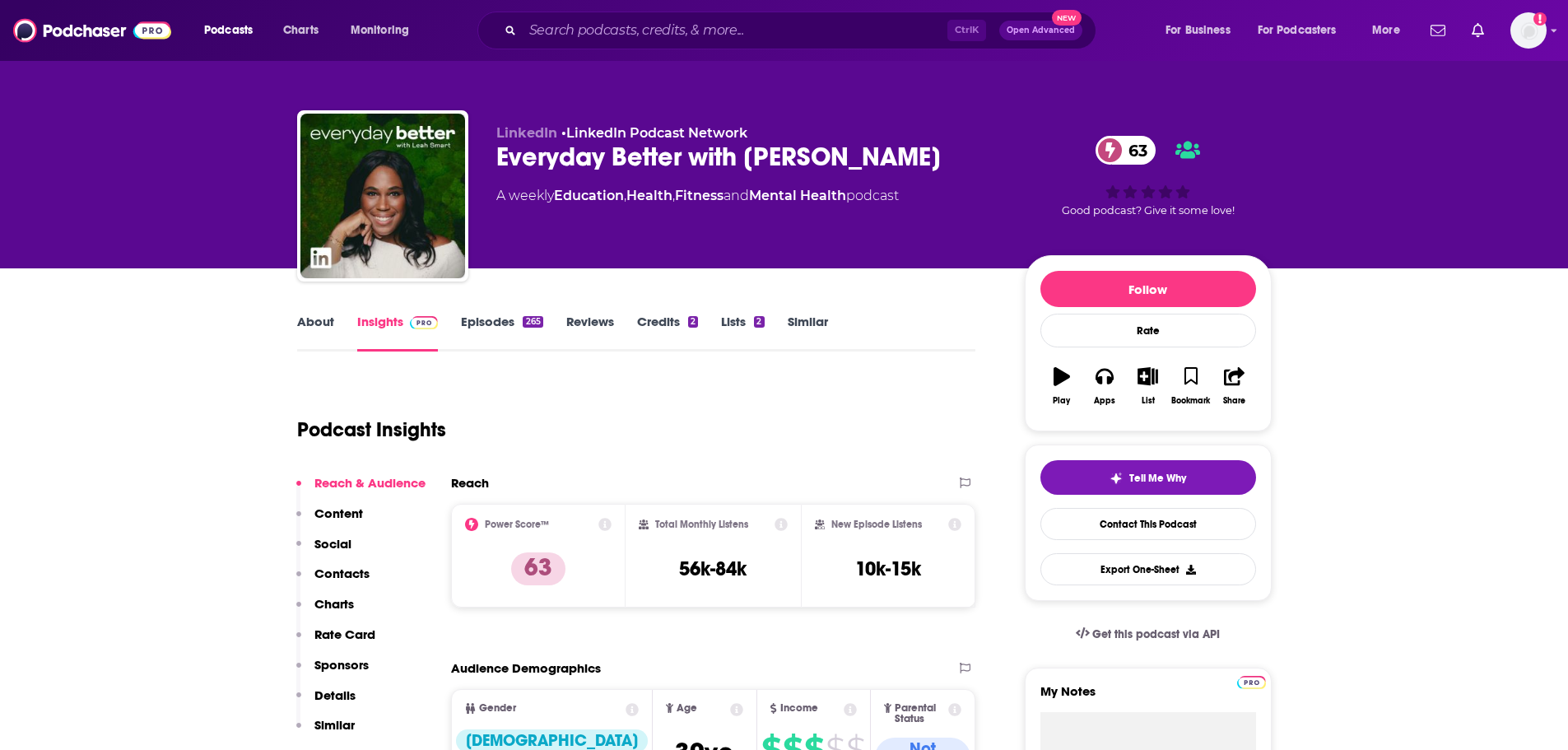
click at [336, 689] on p "Details" at bounding box center [334, 695] width 41 height 15
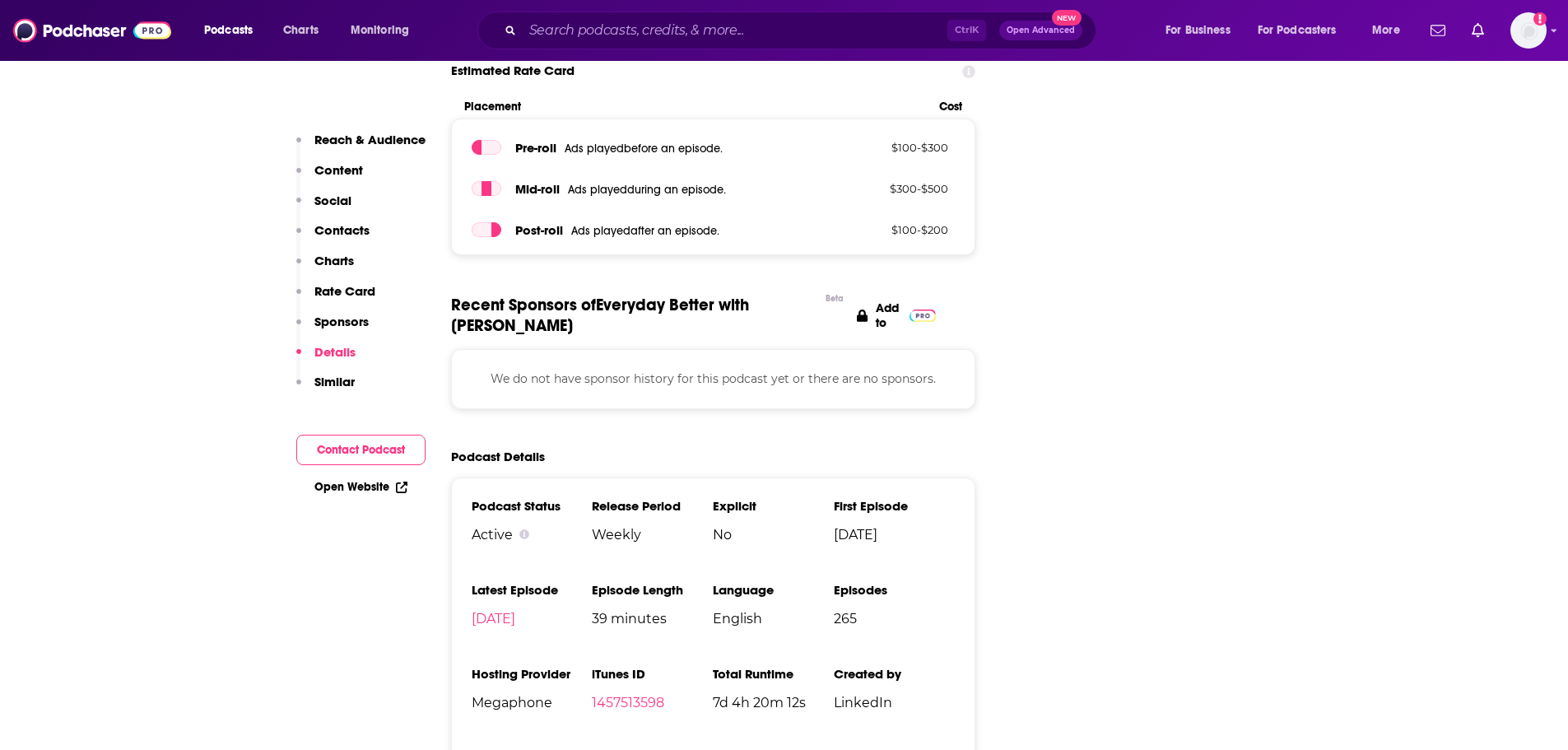
scroll to position [2362, 0]
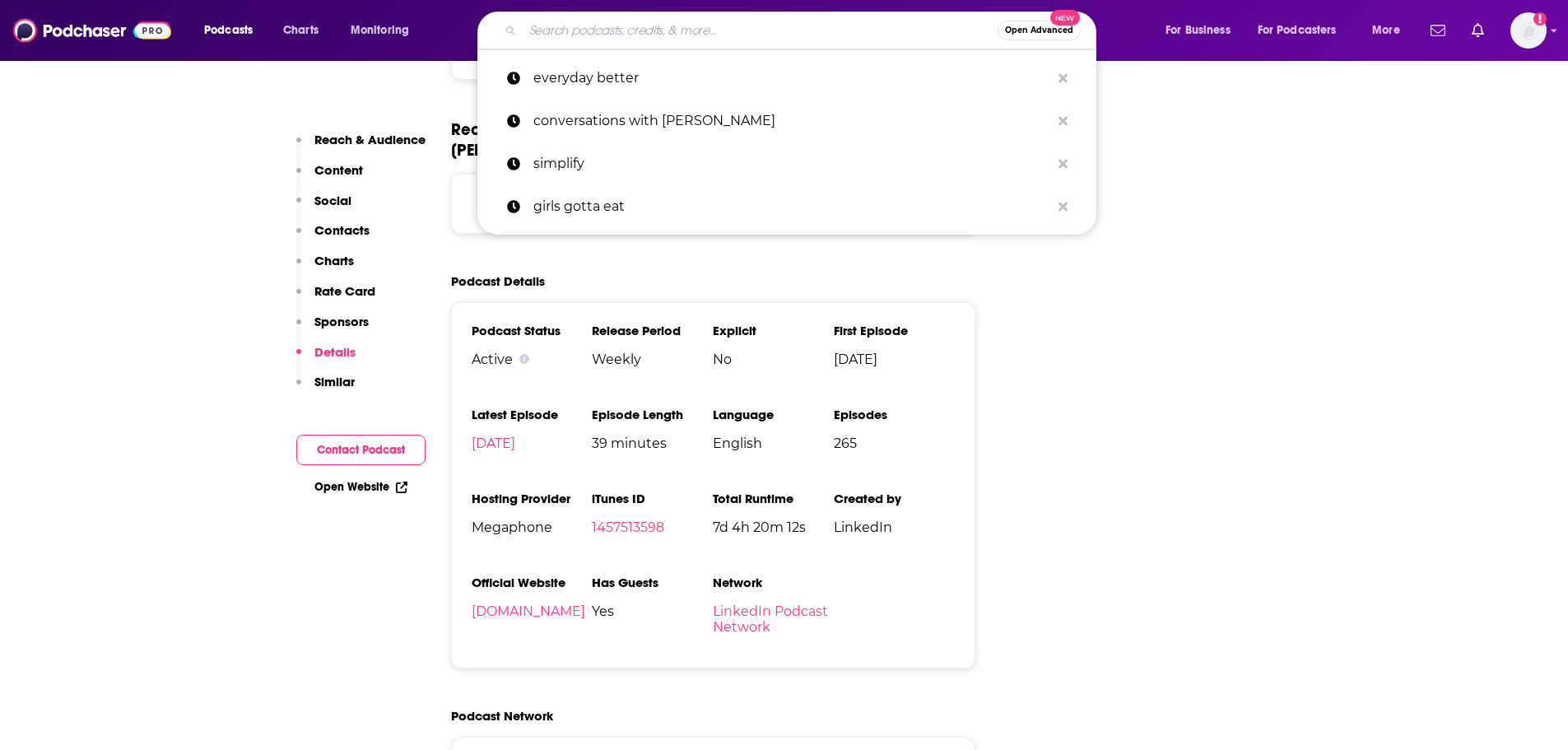
click at [846, 30] on input "Search podcasts, credits, & more..." at bounding box center [760, 30] width 475 height 26
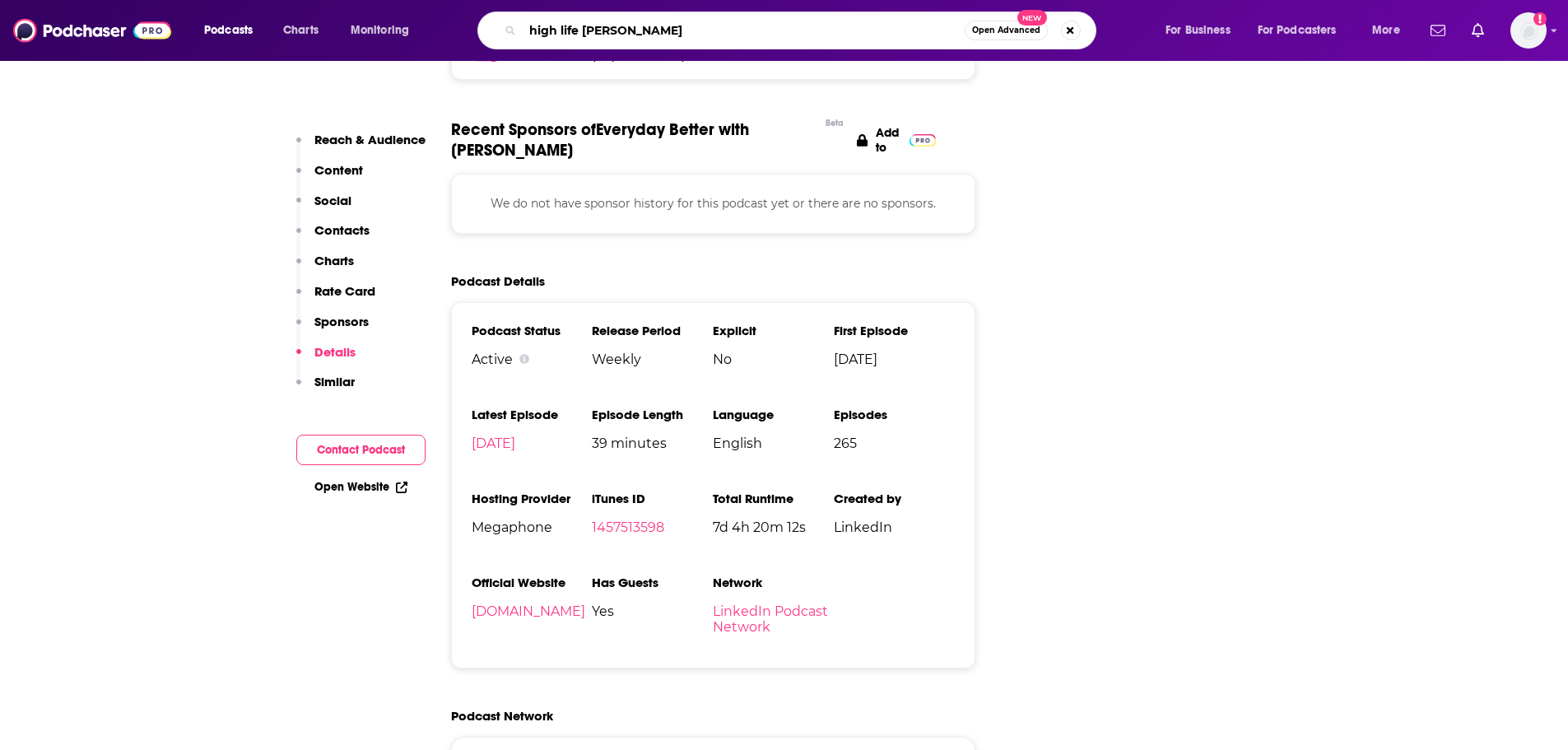
type input "high life [PERSON_NAME]"
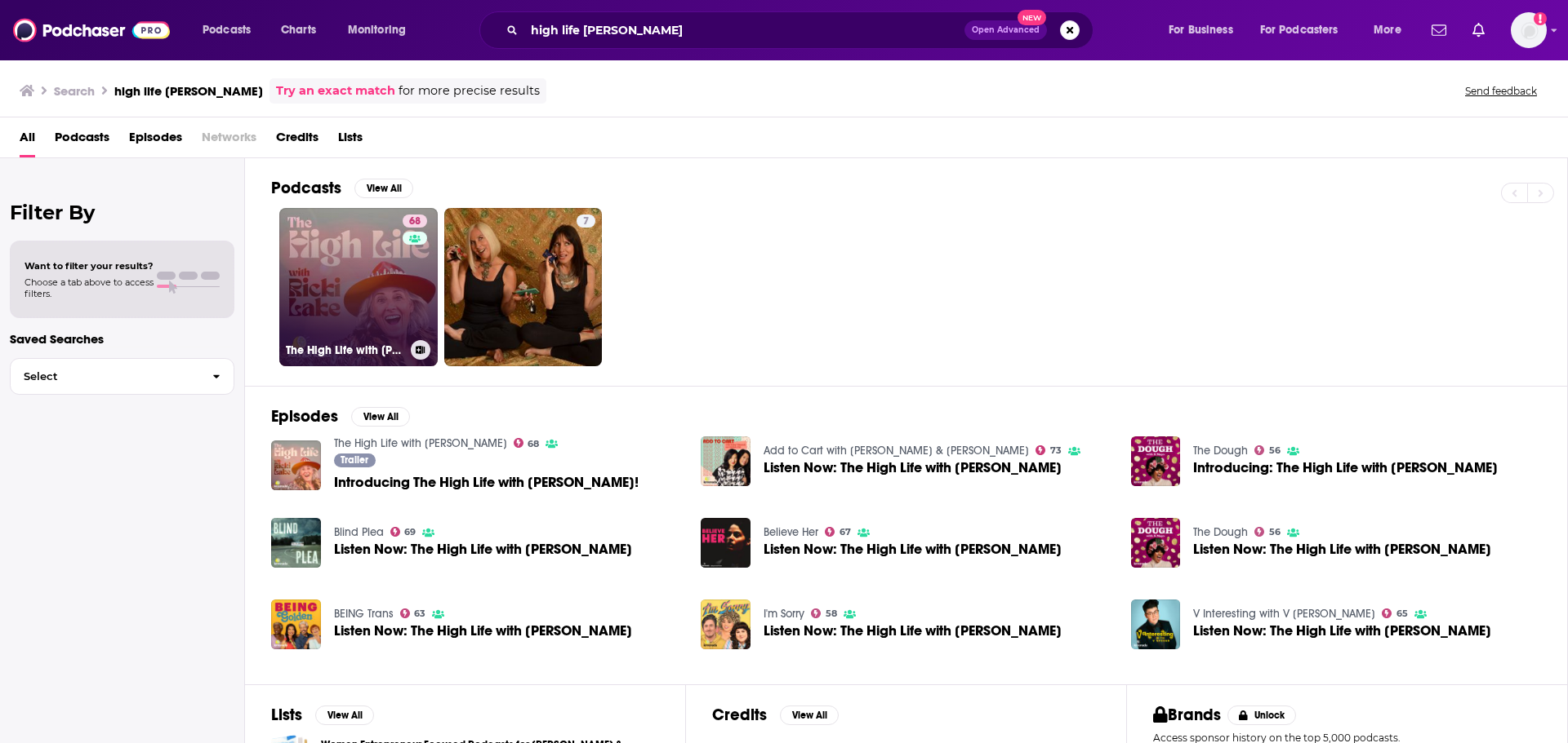
click at [311, 268] on link "68 The High Life with [PERSON_NAME]" at bounding box center [358, 287] width 158 height 158
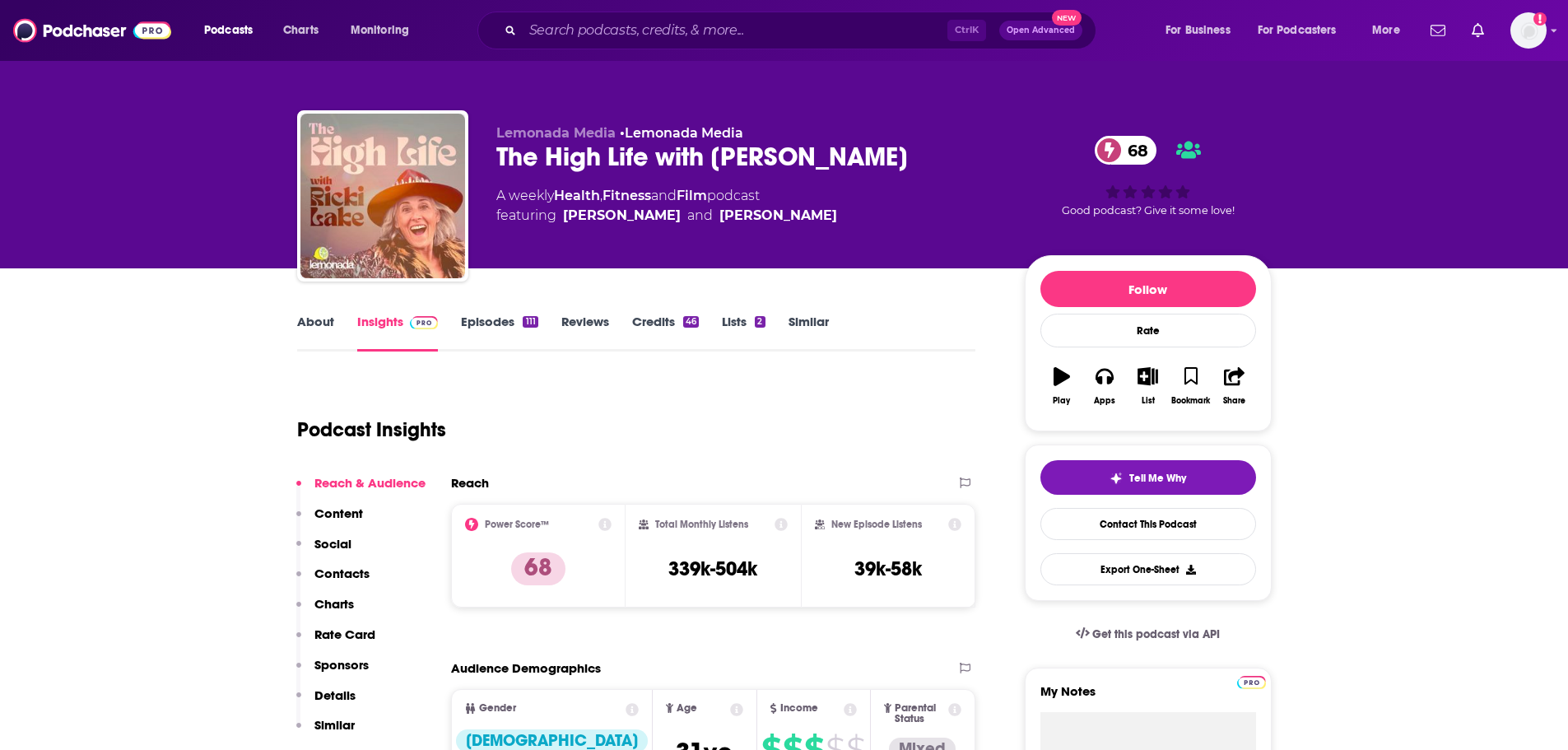
click at [485, 325] on link "Episodes 111" at bounding box center [499, 333] width 76 height 38
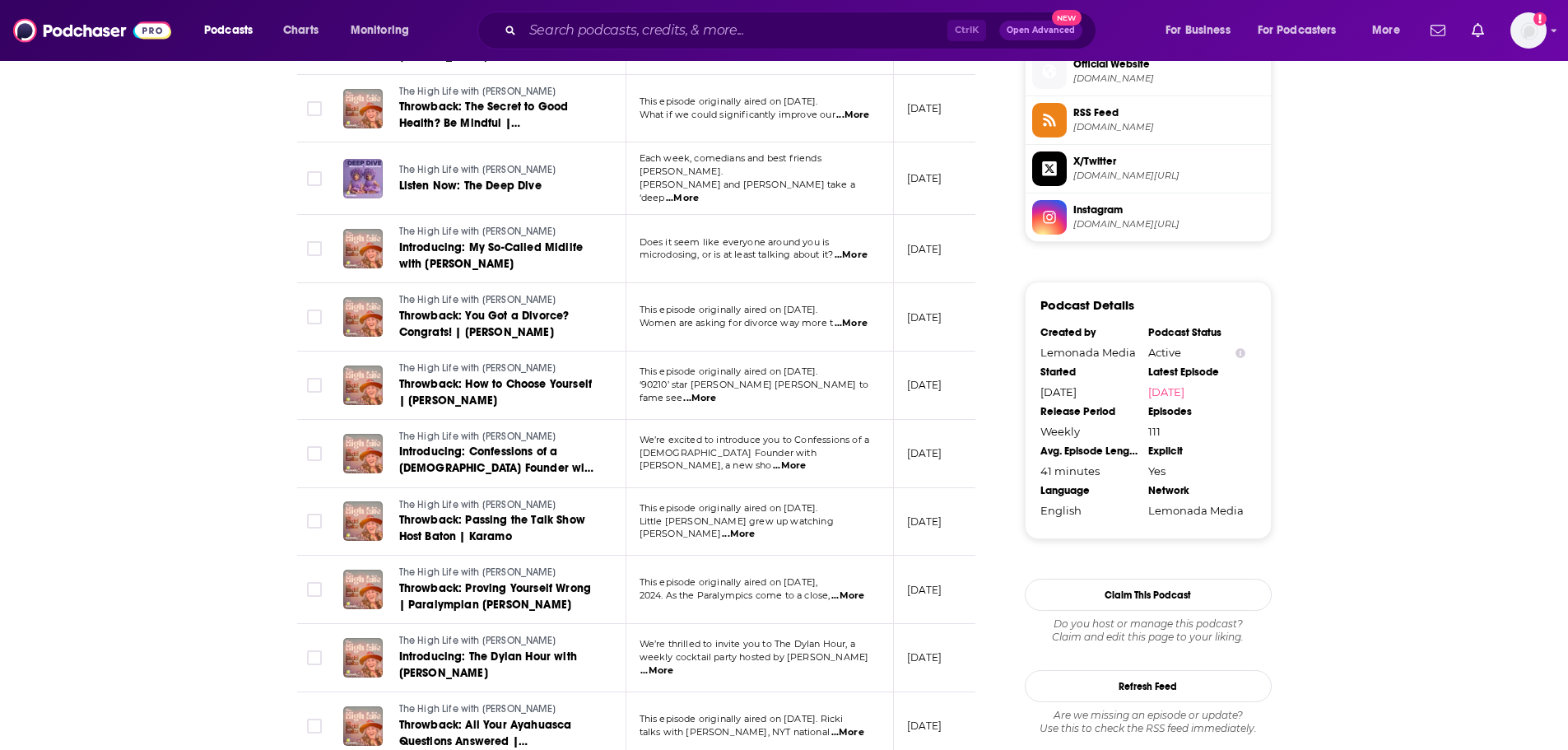
scroll to position [1400, 0]
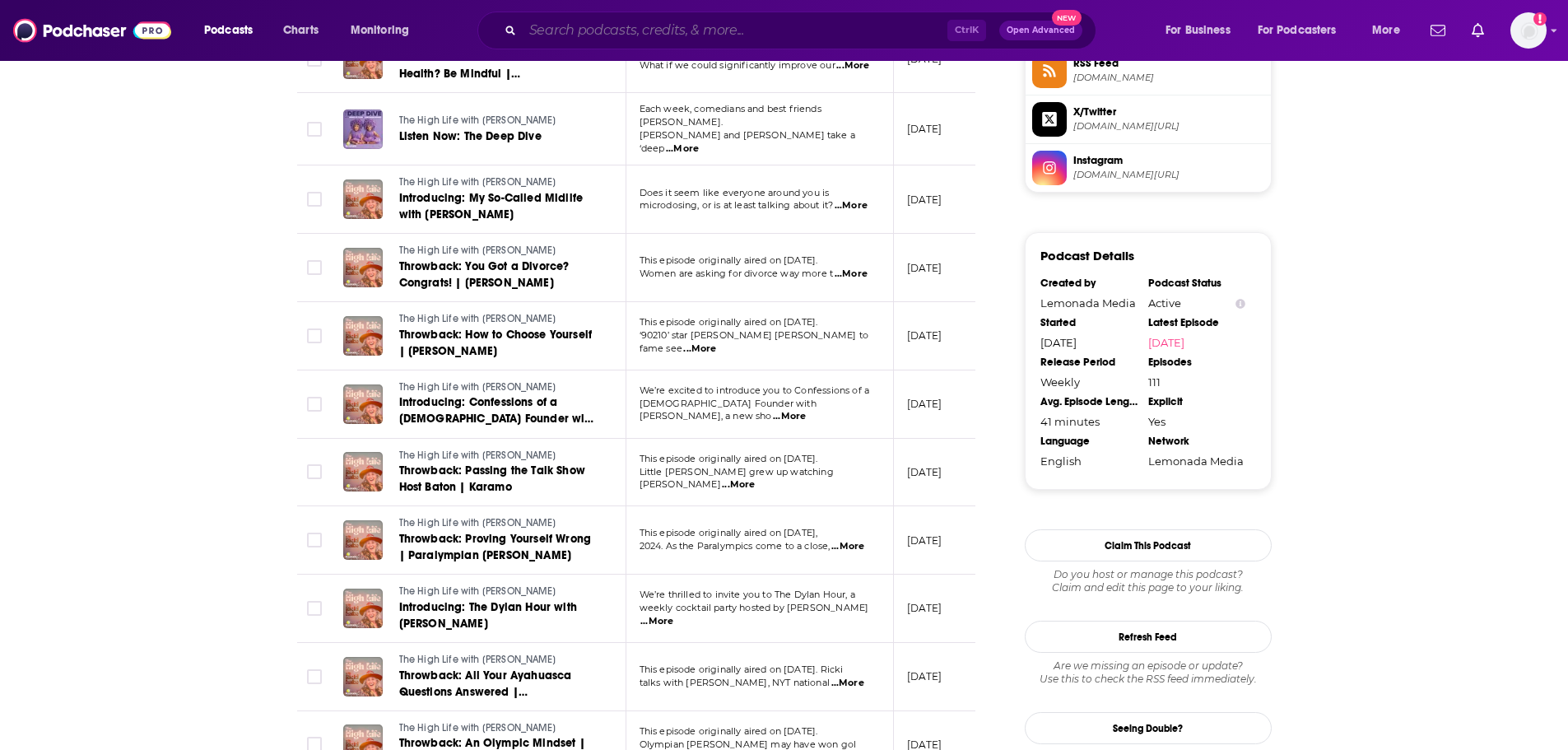
click at [861, 34] on input "Search podcasts, credits, & more..." at bounding box center [735, 30] width 425 height 26
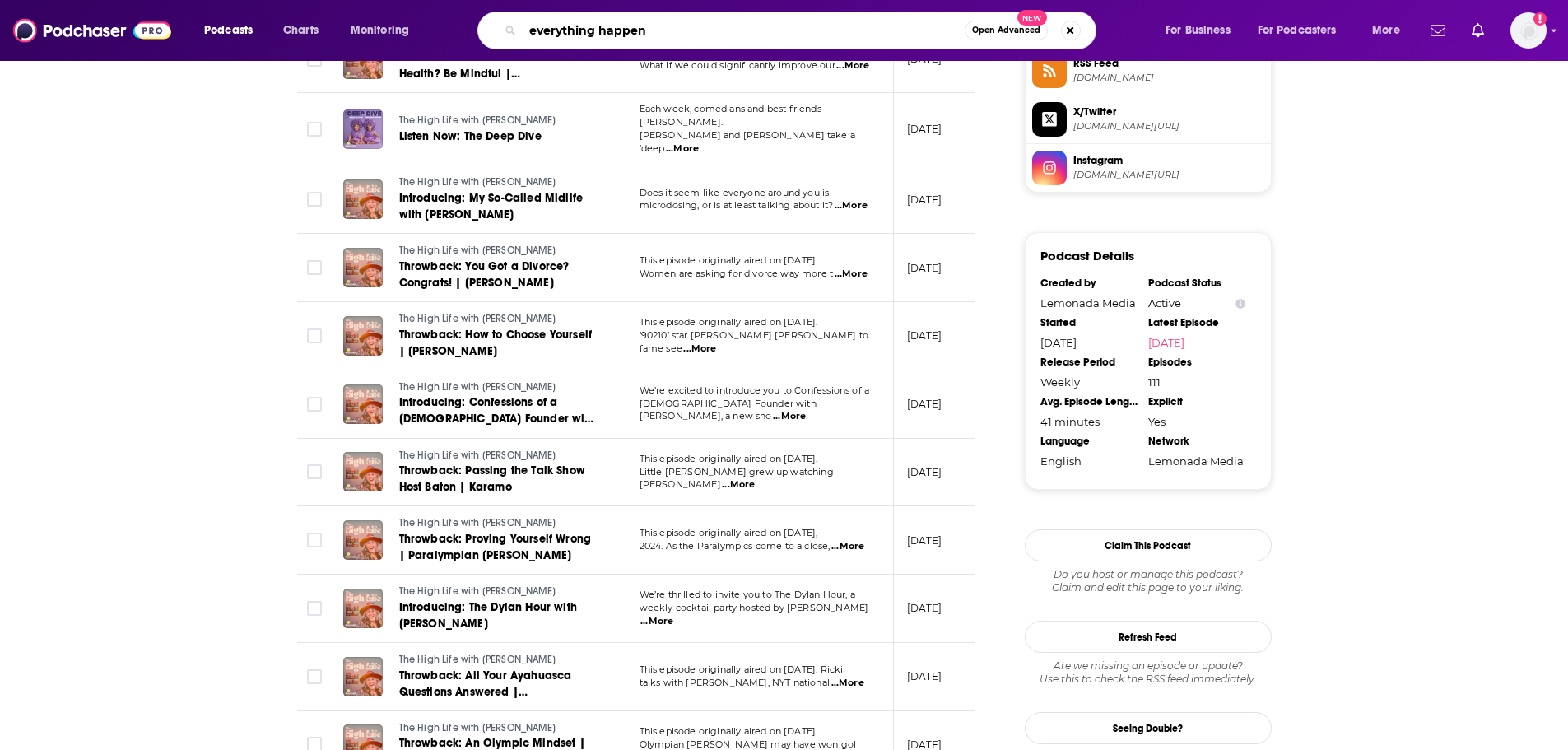
type input "everything happens"
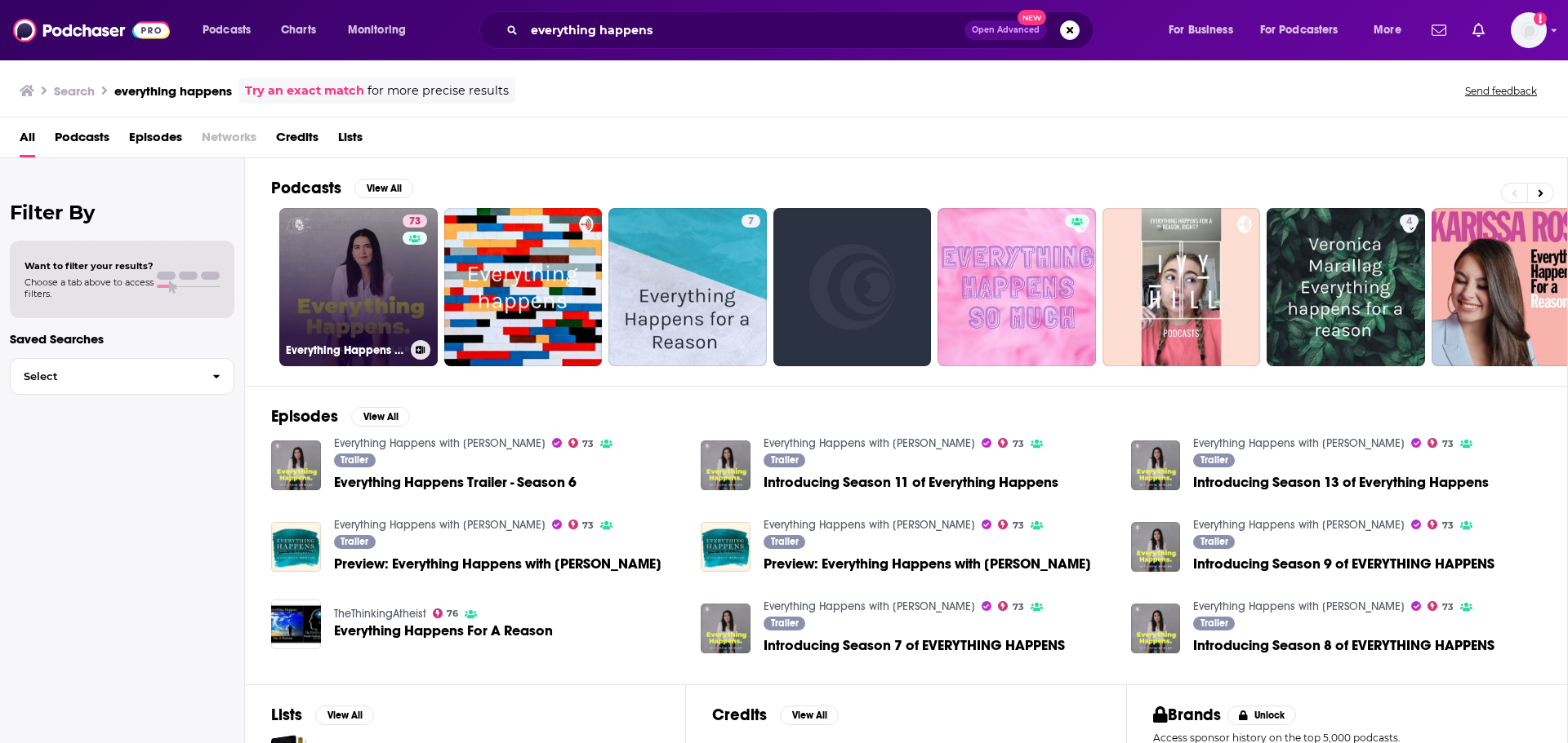
click at [365, 274] on link "73 Everything Happens with [PERSON_NAME]" at bounding box center [358, 287] width 158 height 158
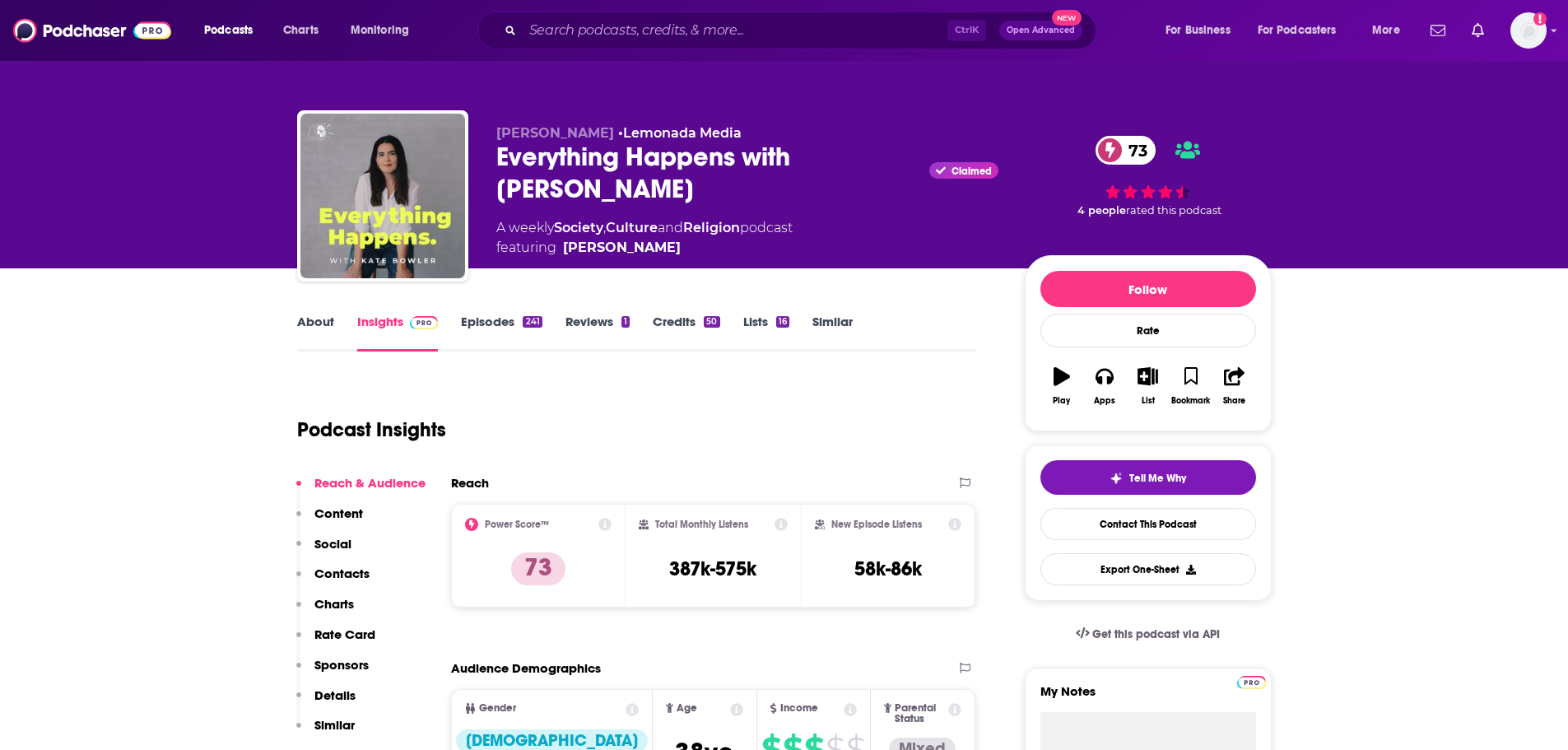
click at [324, 321] on link "About" at bounding box center [315, 333] width 37 height 38
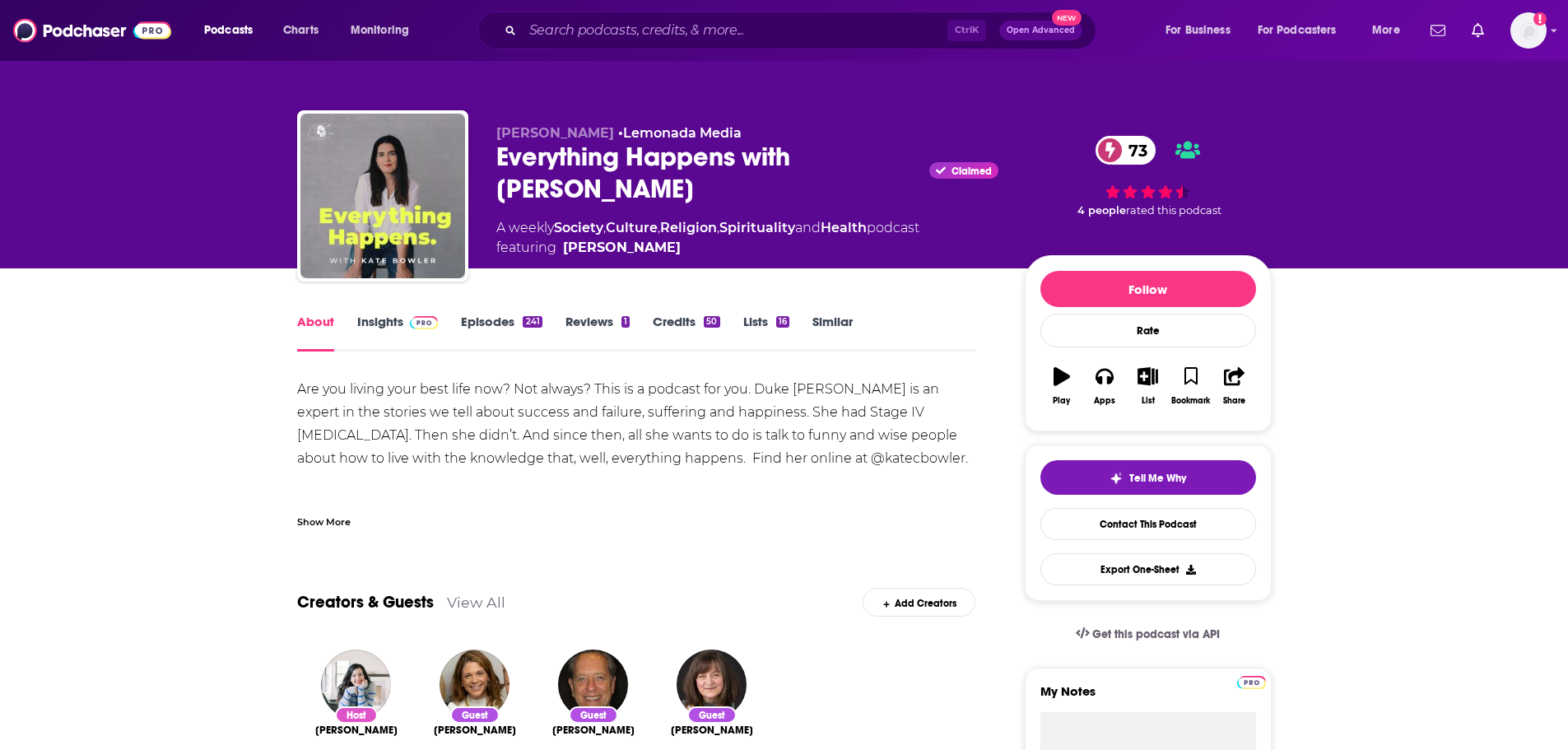
click at [513, 326] on link "Episodes 241" at bounding box center [501, 333] width 81 height 38
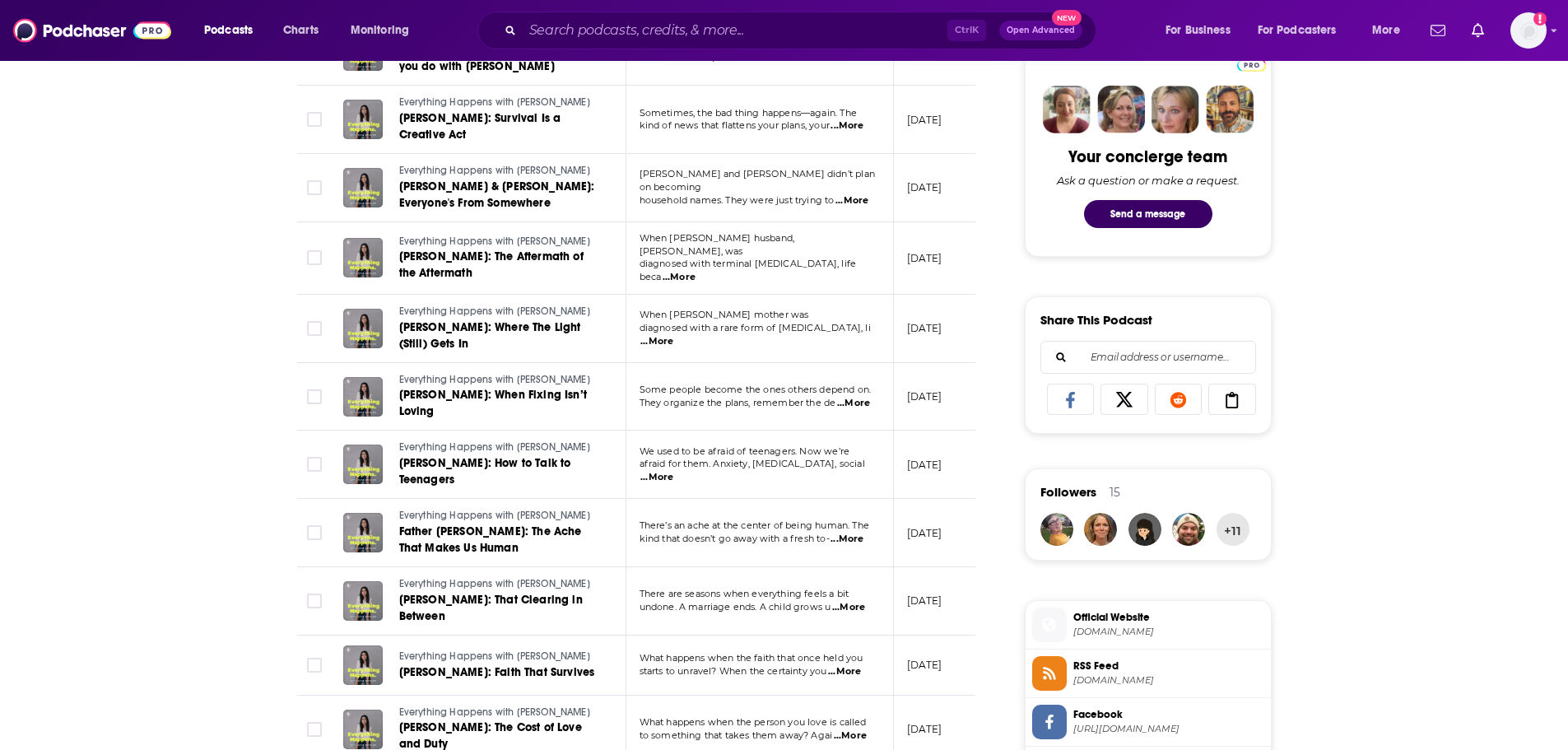
scroll to position [824, 0]
